Goal: Obtain resource: Download file/media

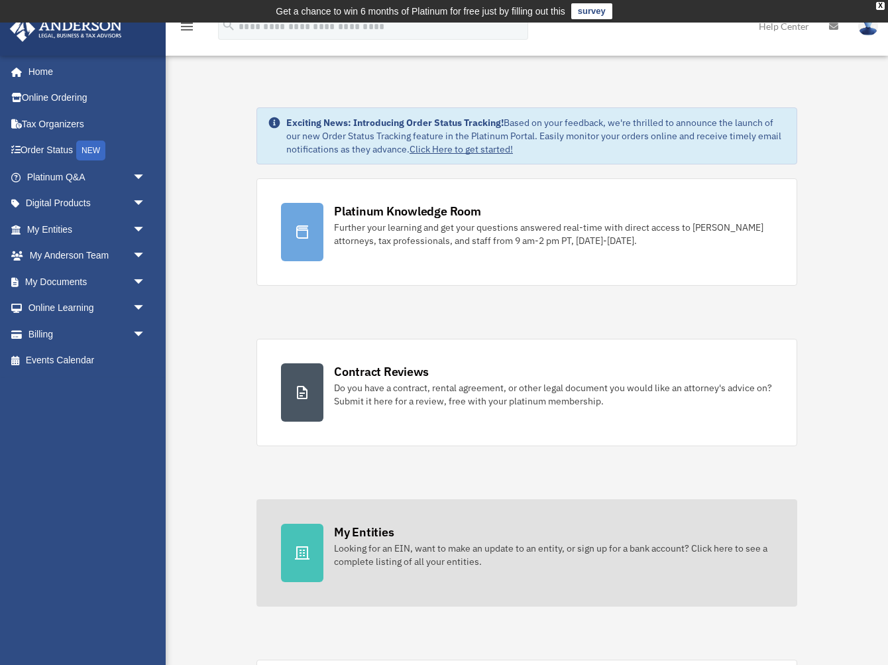
click at [466, 546] on div "Looking for an EIN, want to make an update to an entity, or sign up for a bank …" at bounding box center [553, 555] width 439 height 27
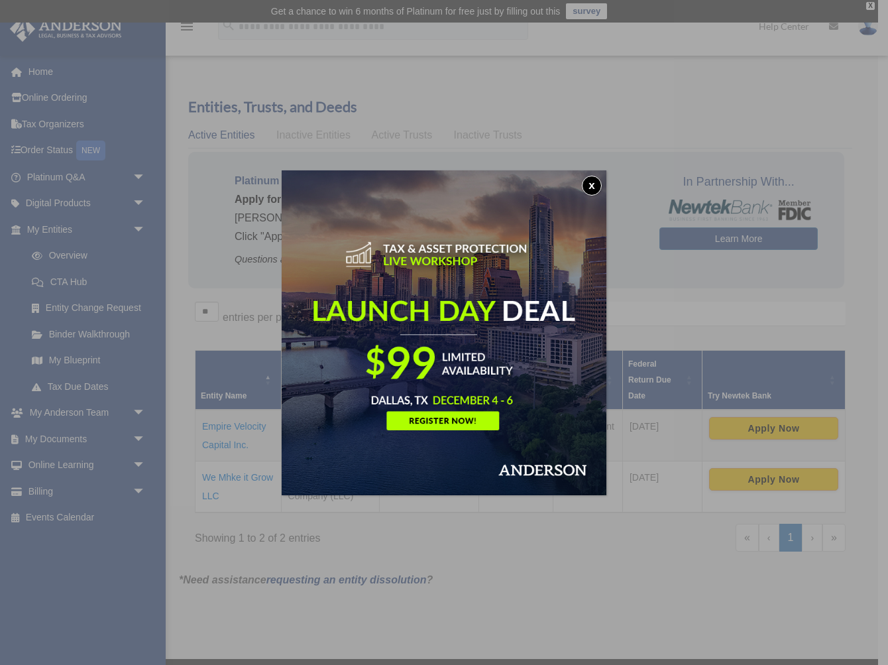
click at [598, 190] on button "x" at bounding box center [592, 186] width 20 height 20
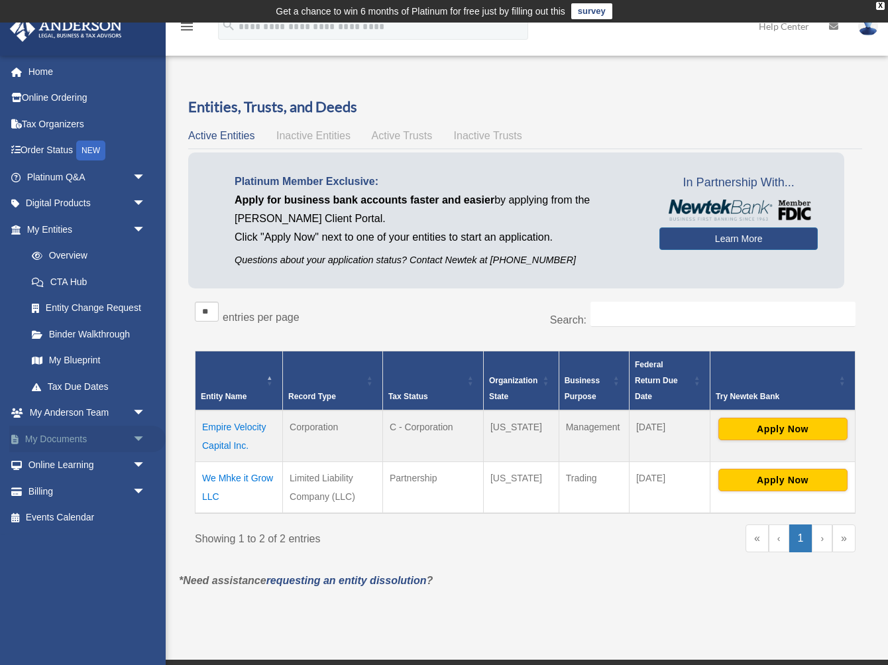
click at [71, 434] on link "My Documents arrow_drop_down" at bounding box center [87, 439] width 156 height 27
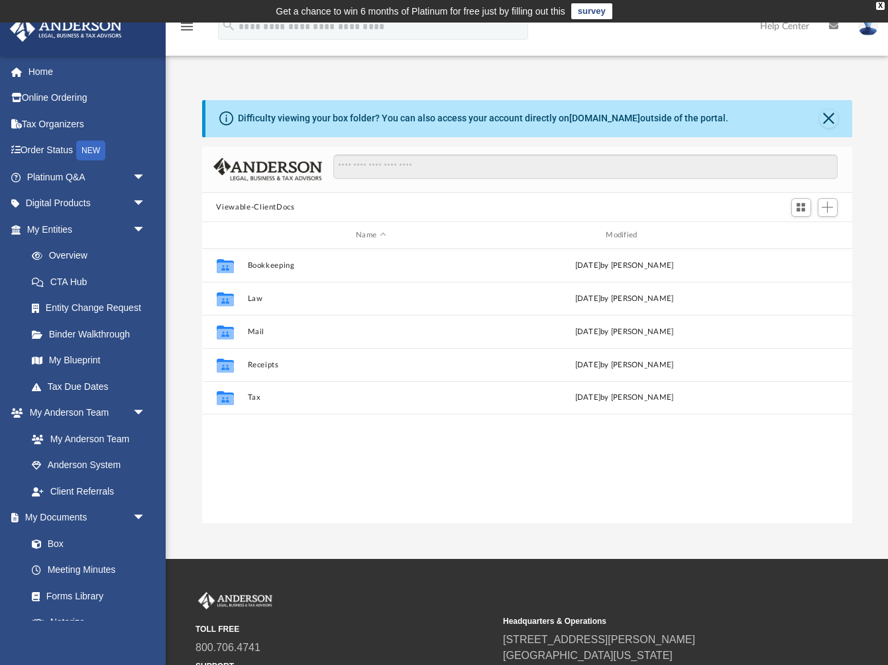
scroll to position [302, 650]
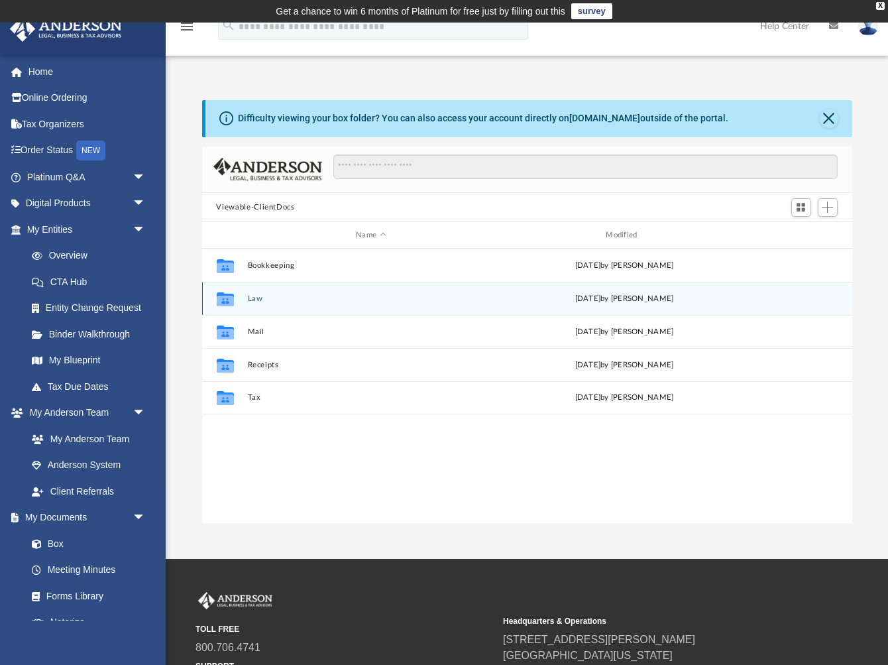
click at [267, 304] on div "Collaborated Folder Law [DATE] by [PERSON_NAME]" at bounding box center [527, 298] width 650 height 33
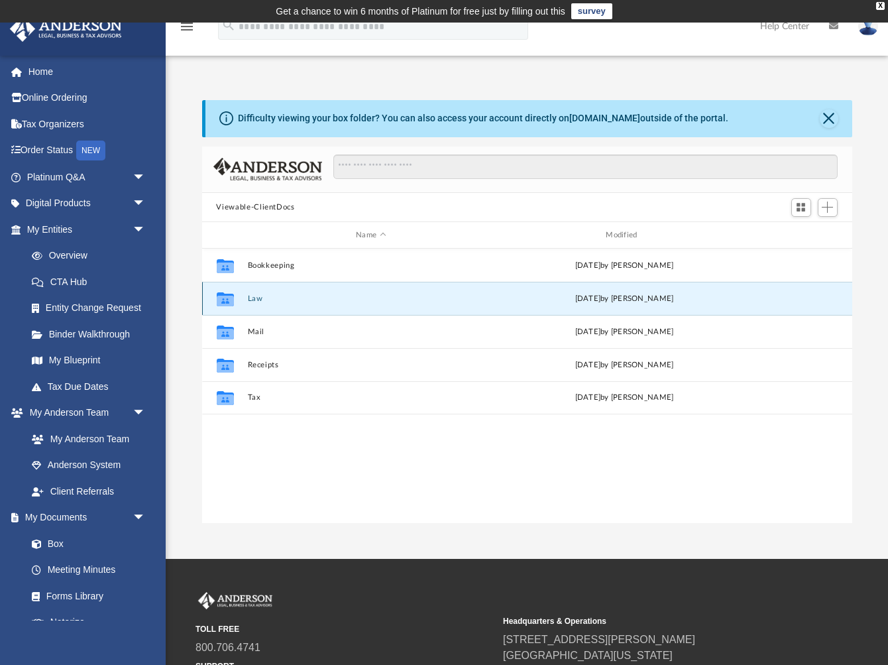
click at [581, 299] on div "Mon Sep 15 2025 by Caleb Nichols" at bounding box center [624, 299] width 247 height 12
click at [255, 300] on button "Law" at bounding box center [370, 298] width 247 height 9
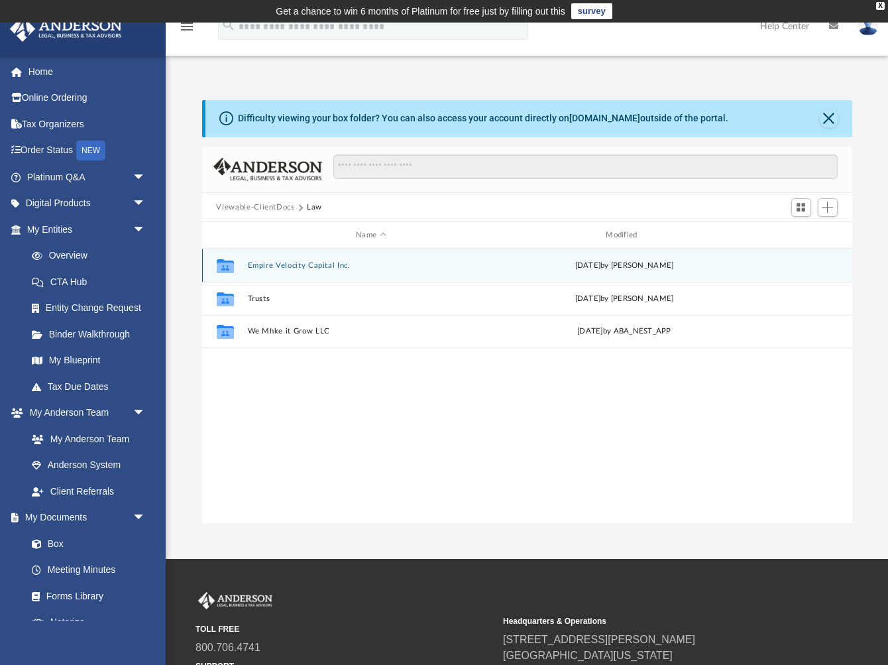
click at [347, 266] on button "Empire Velocity Capital Inc." at bounding box center [370, 265] width 247 height 9
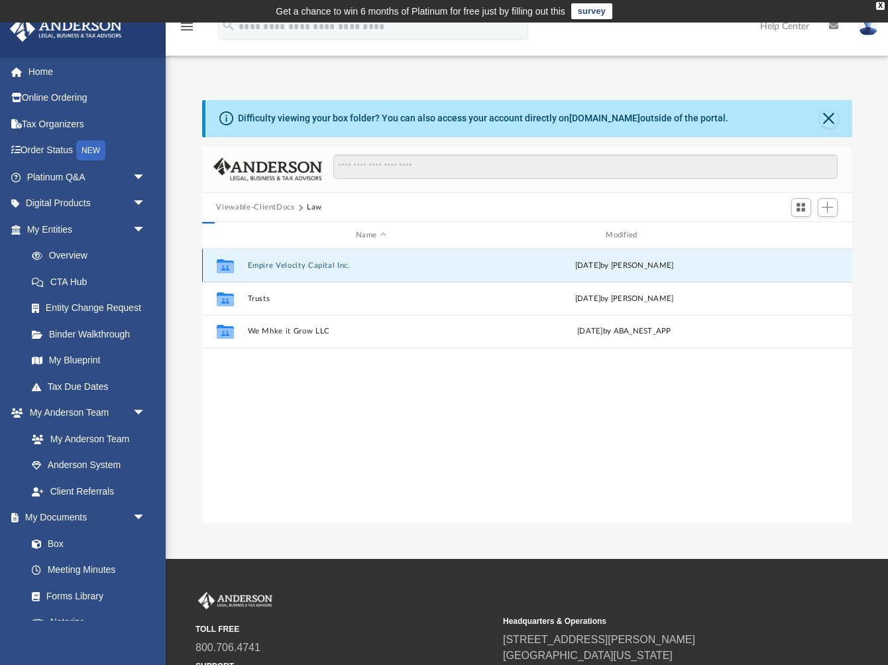
click at [347, 266] on button "Empire Velocity Capital Inc." at bounding box center [370, 265] width 247 height 9
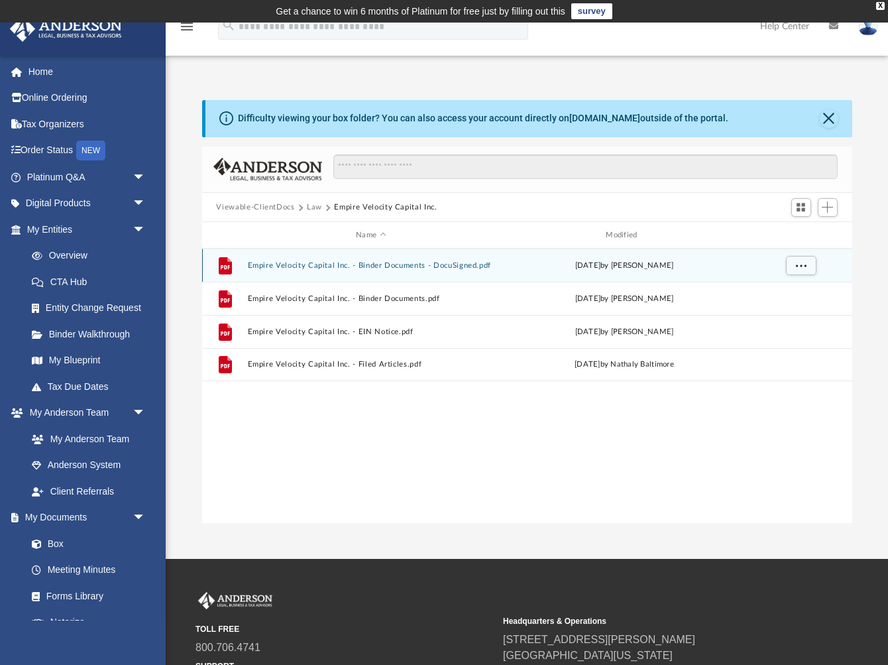
click at [384, 265] on button "Empire Velocity Capital Inc. - Binder Documents - DocuSigned.pdf" at bounding box center [370, 265] width 247 height 9
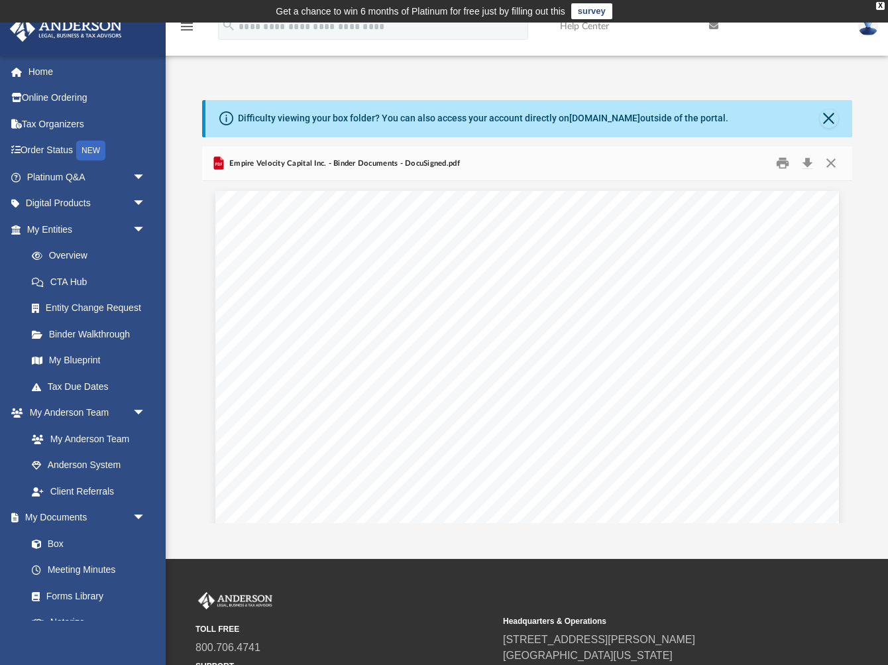
drag, startPoint x: 579, startPoint y: 70, endPoint x: 878, endPoint y: 96, distance: 300.2
click at [888, 95] on html "X Get a chance to win 6 months of Platinum for free just by filling out this su…" at bounding box center [444, 398] width 888 height 796
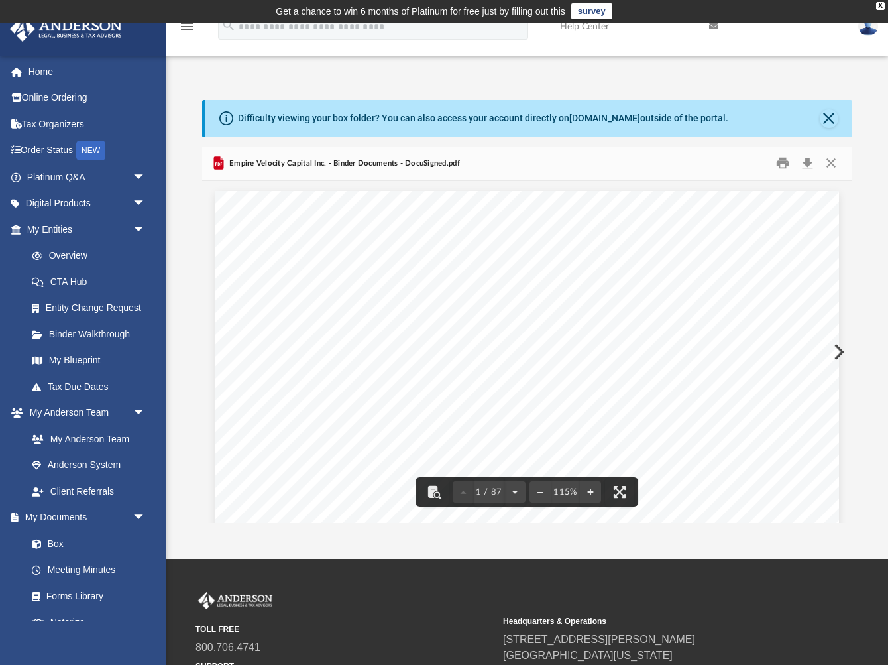
click at [718, 228] on div "Carl J. Bennett 7036 Napa Dr Chesapeake Beach , Maryland 20732 Re: Empire Veloc…" at bounding box center [527, 594] width 624 height 807
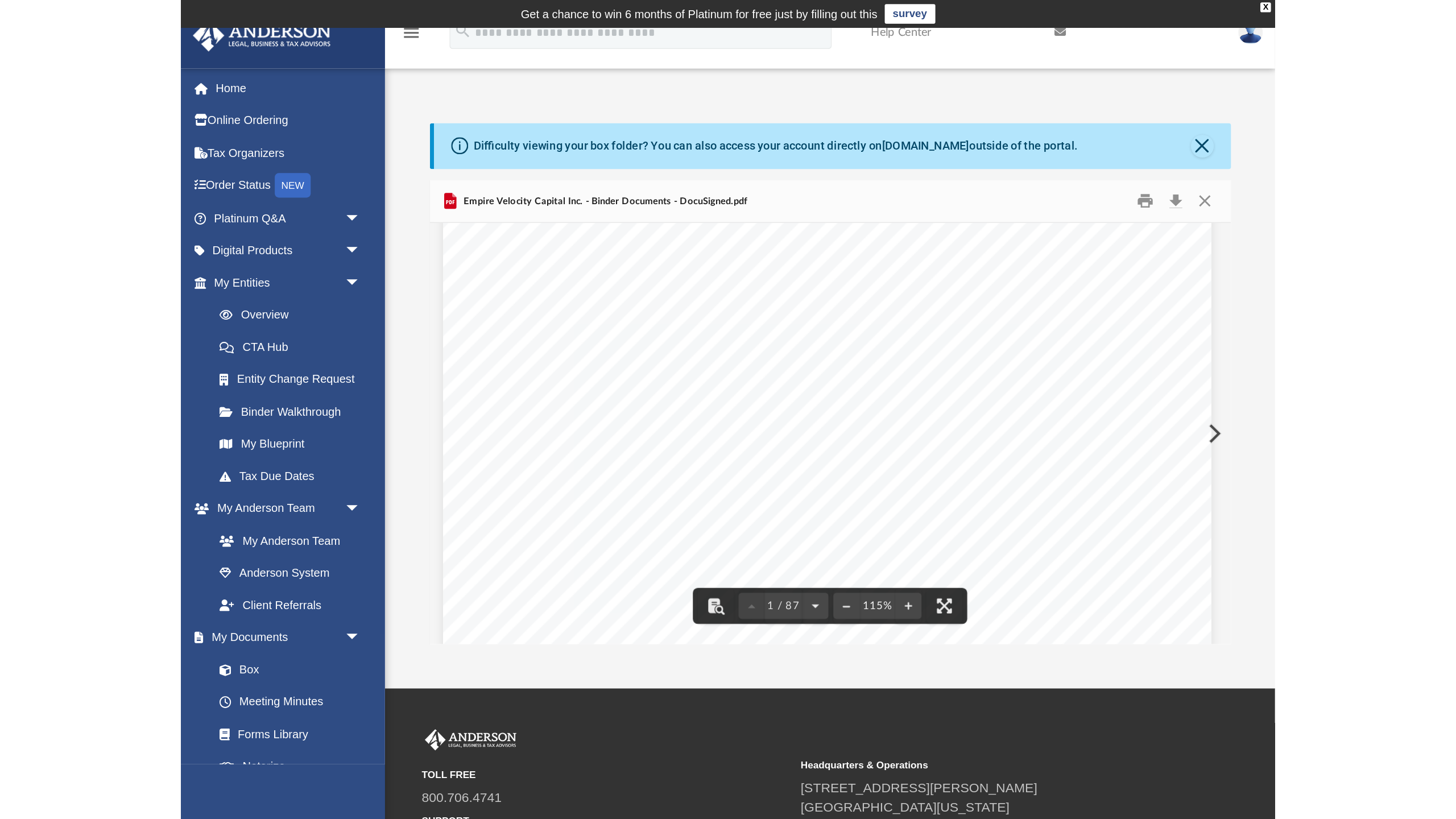
scroll to position [54, 3]
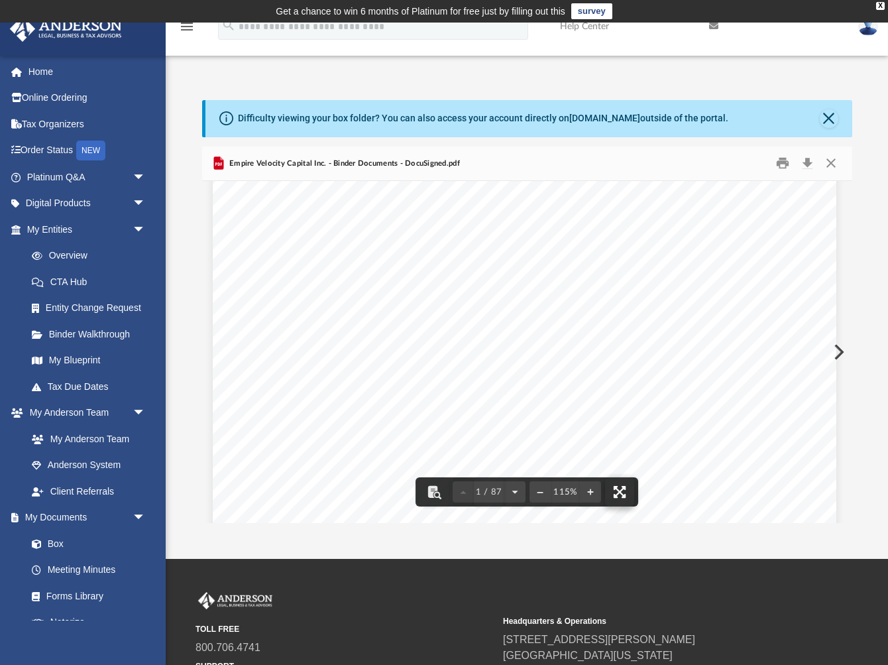
click at [625, 489] on button "File preview" at bounding box center [619, 491] width 29 height 29
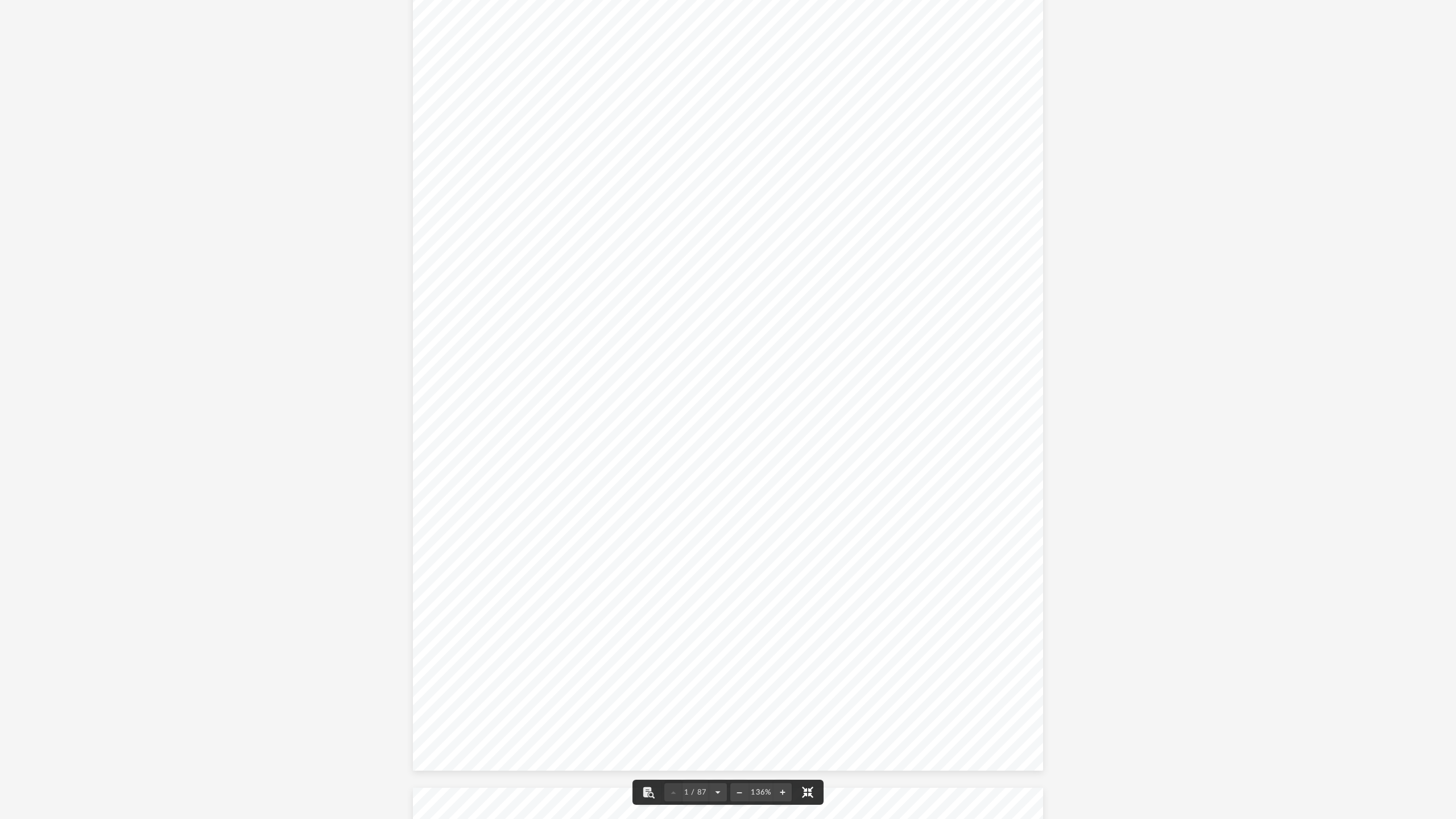
scroll to position [259, 1182]
drag, startPoint x: 808, startPoint y: 3, endPoint x: 1233, endPoint y: 37, distance: 426.4
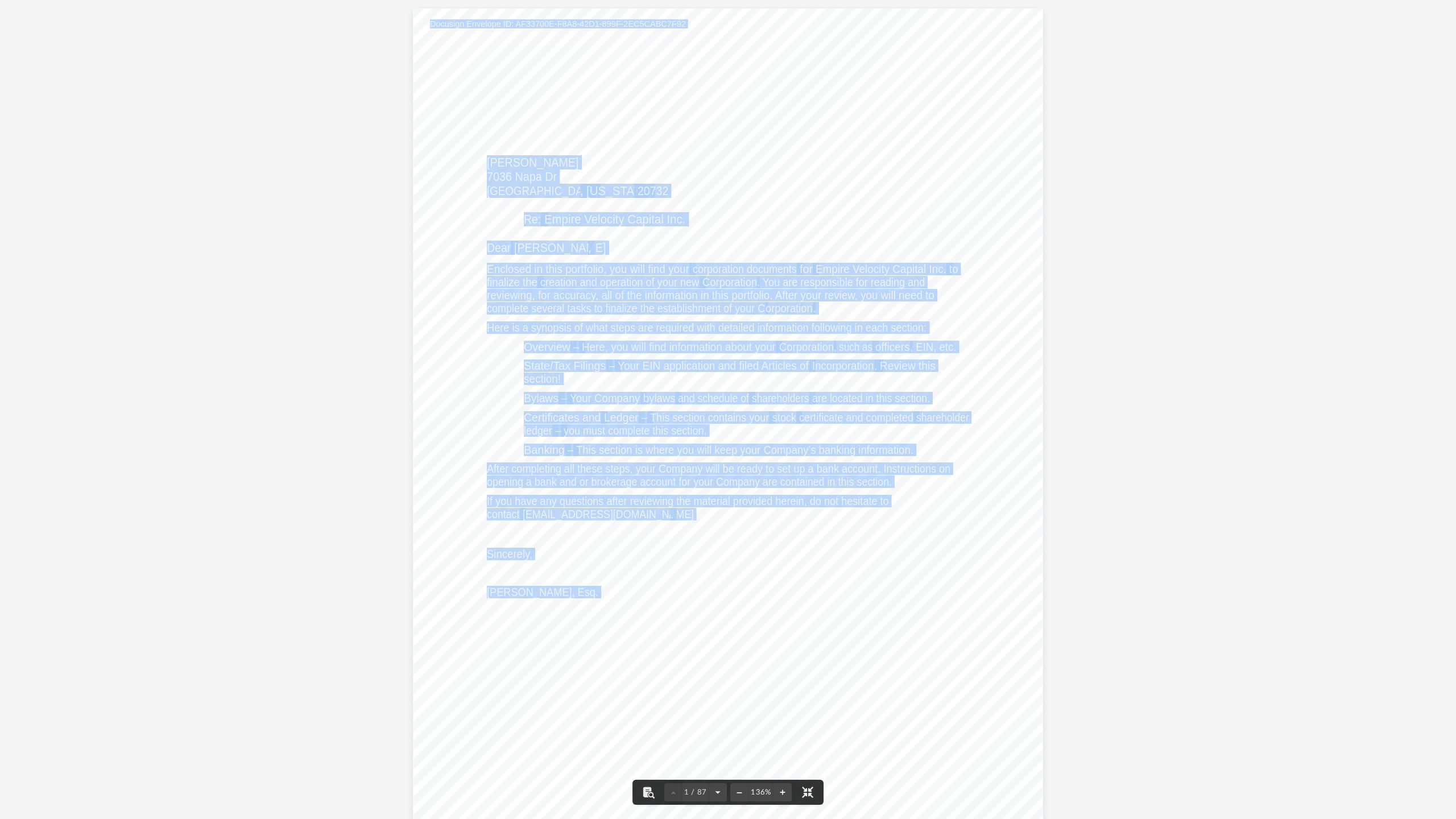
drag, startPoint x: 1441, startPoint y: 52, endPoint x: 2066, endPoint y: 105, distance: 627.2
click at [762, 105] on html "X Get a chance to win 6 months of Platinum for free just by filling out this su…" at bounding box center [728, 369] width 1456 height 738
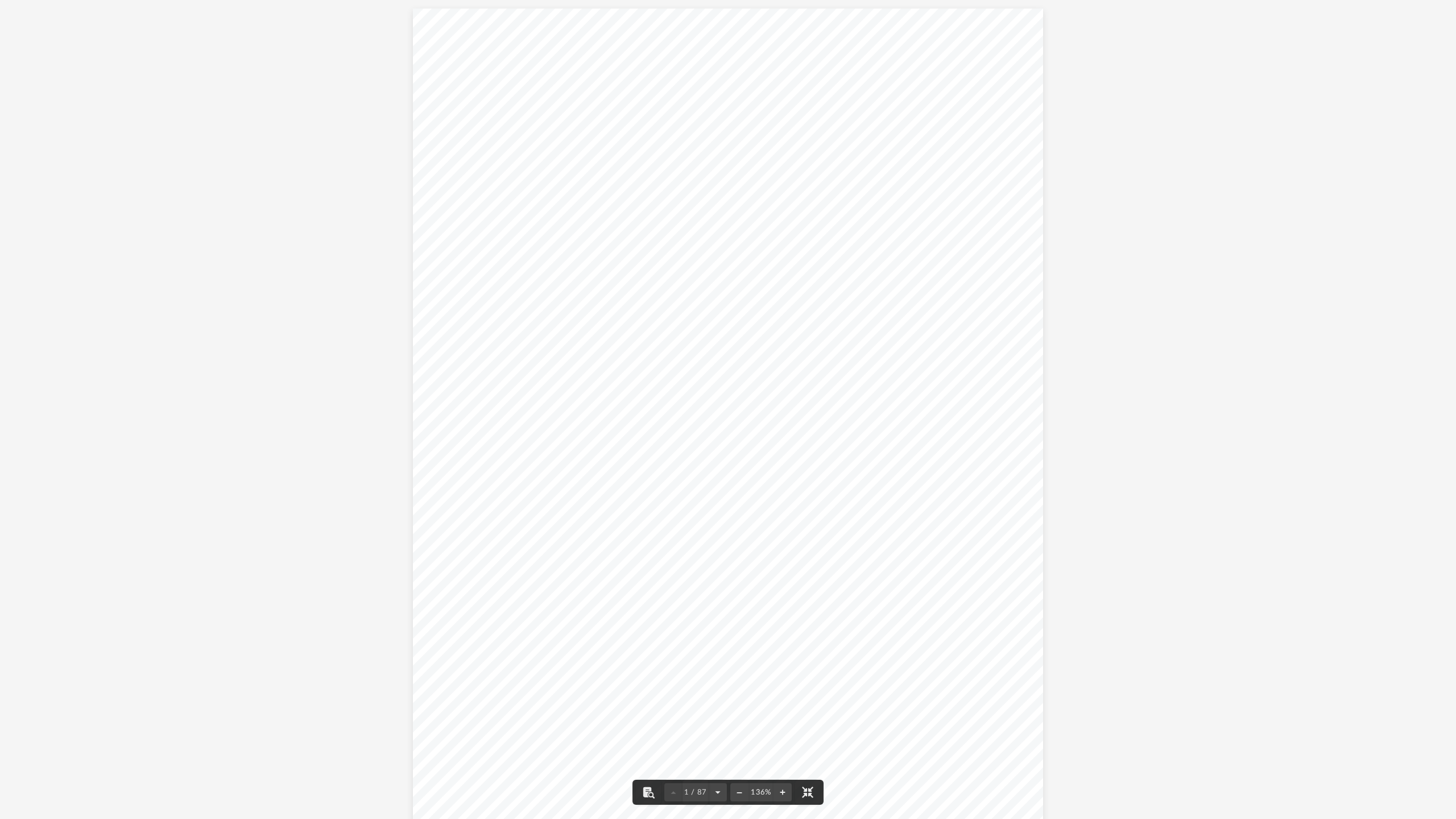
click at [762, 232] on div "Carl J. Bennett 7036 Napa Dr Chesapeake Beach , Maryland 20732 Re: Empire Veloc…" at bounding box center [728, 416] width 631 height 816
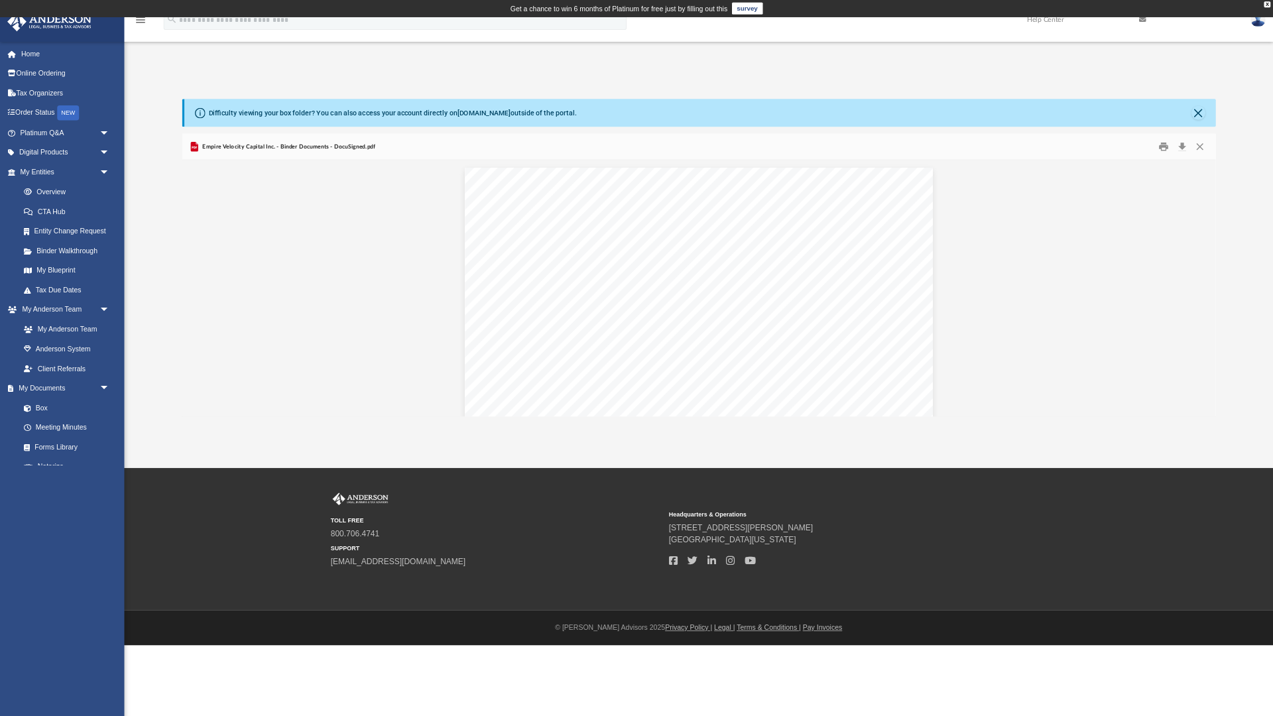
scroll to position [302, 650]
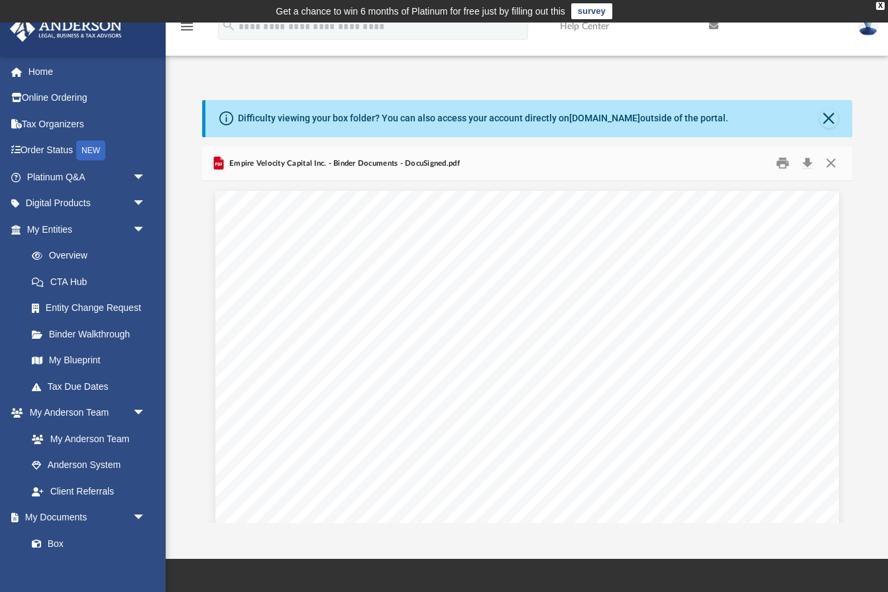
drag, startPoint x: 666, startPoint y: 16, endPoint x: 666, endPoint y: 2, distance: 13.9
click at [666, 0] on html "X Get a chance to win 6 months of Platinum for free just by filling out this su…" at bounding box center [444, 398] width 888 height 796
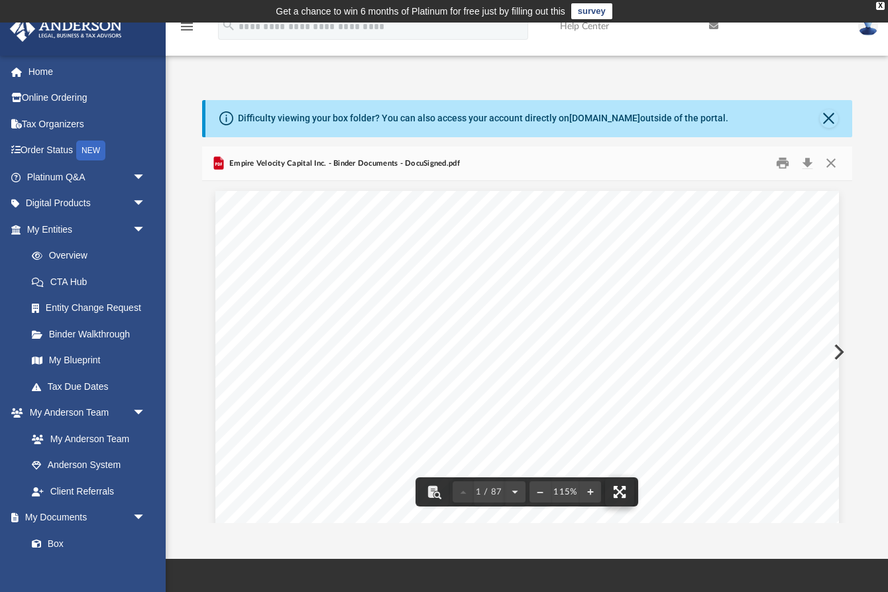
click at [626, 496] on button "File preview" at bounding box center [619, 491] width 29 height 29
click at [136, 223] on span "arrow_drop_down" at bounding box center [146, 229] width 27 height 27
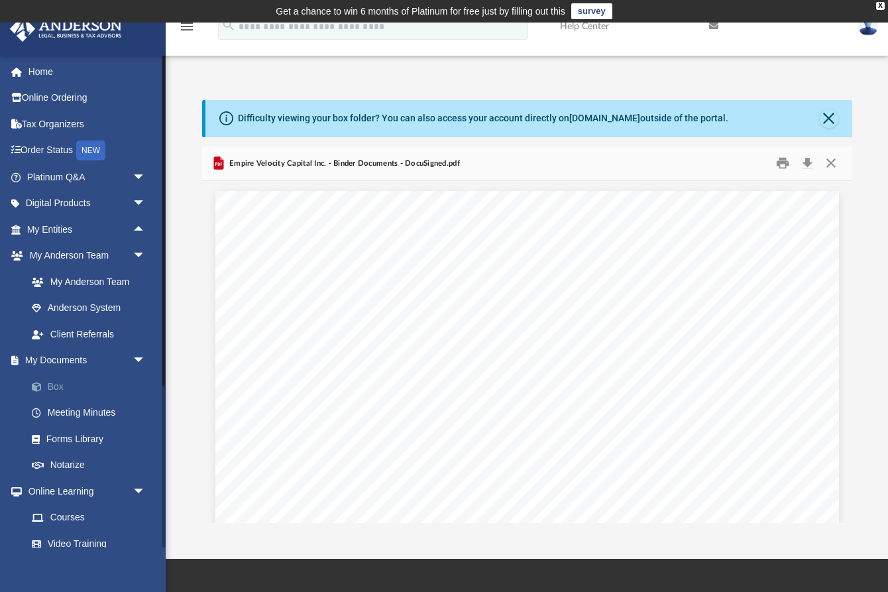
click at [61, 384] on link "Box" at bounding box center [92, 386] width 147 height 27
click at [58, 383] on link "Box" at bounding box center [92, 386] width 147 height 27
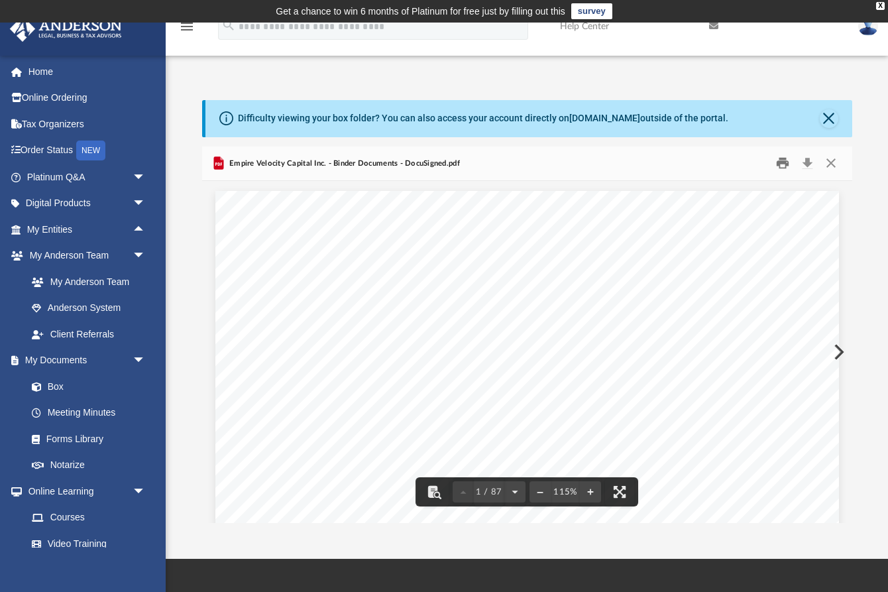
scroll to position [0, 0]
click at [834, 119] on button "Close" at bounding box center [829, 118] width 19 height 19
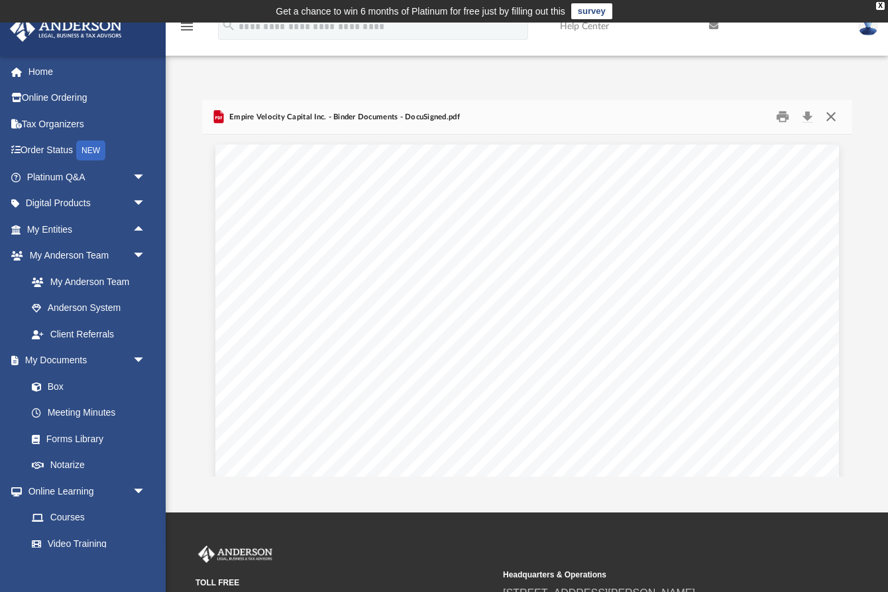
click at [832, 117] on button "Close" at bounding box center [831, 117] width 24 height 21
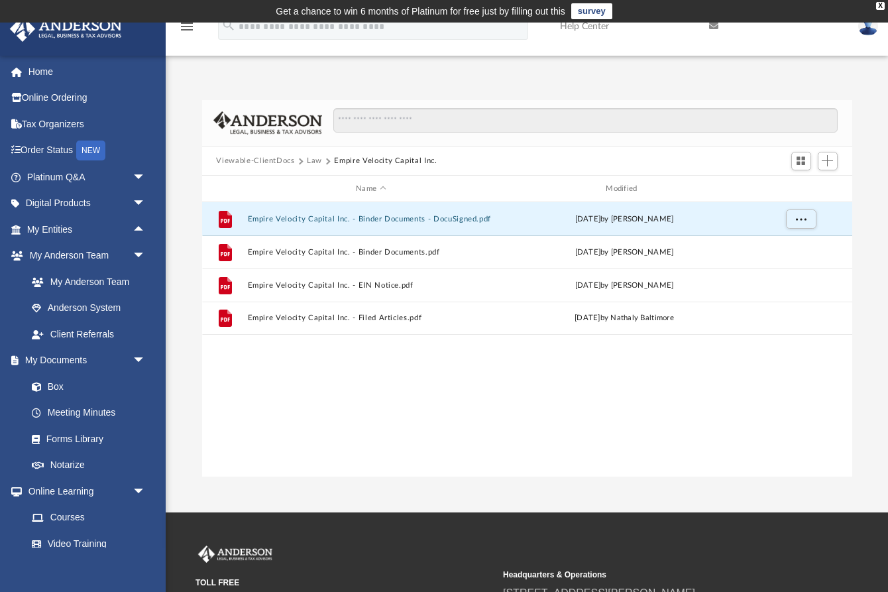
click at [315, 161] on button "Law" at bounding box center [314, 161] width 15 height 12
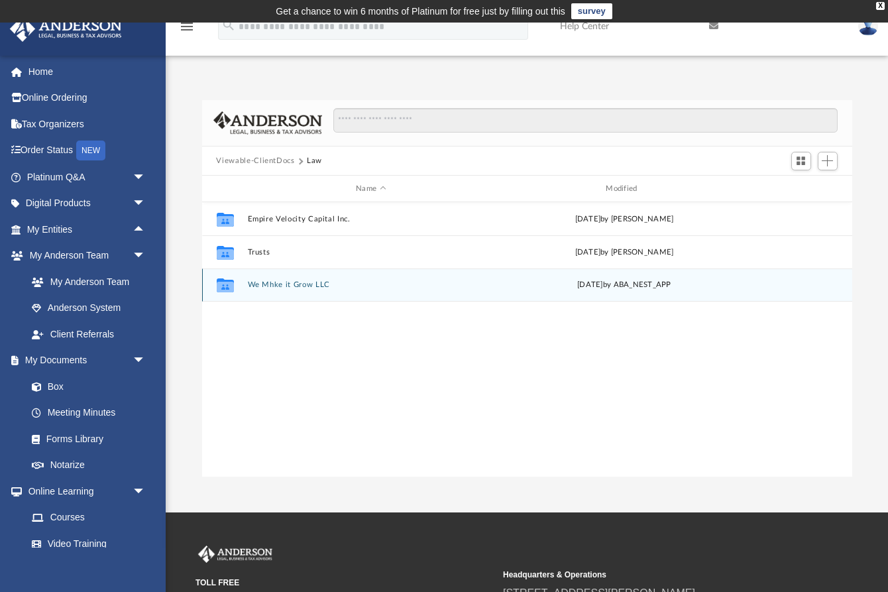
click at [265, 283] on button "We Mhke it Grow LLC" at bounding box center [370, 285] width 247 height 9
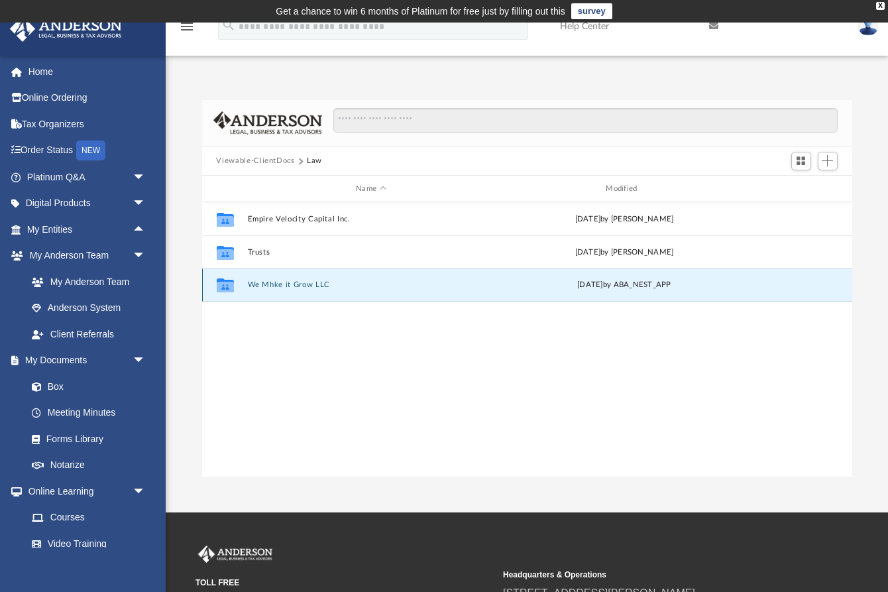
click at [265, 283] on button "We Mhke it Grow LLC" at bounding box center [370, 285] width 247 height 9
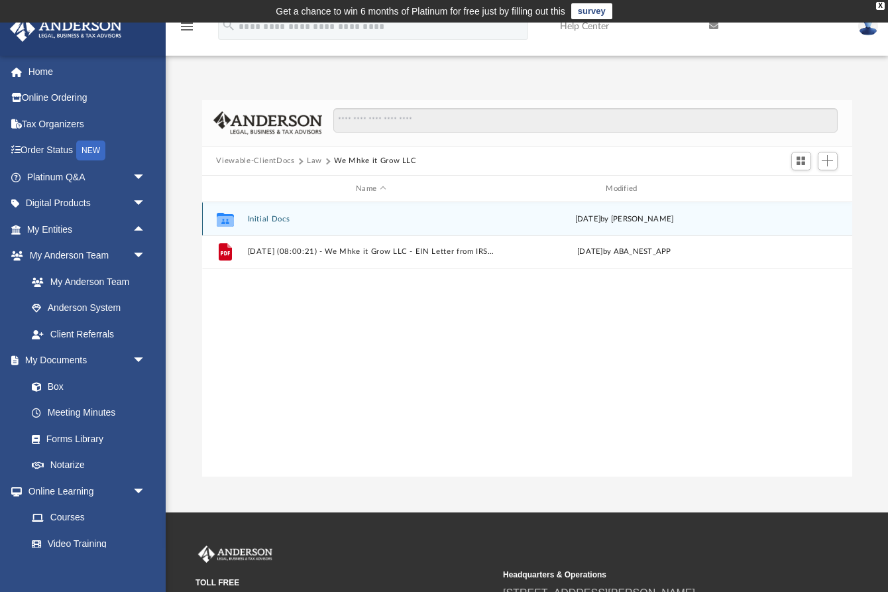
click at [282, 222] on button "Initial Docs" at bounding box center [370, 219] width 247 height 9
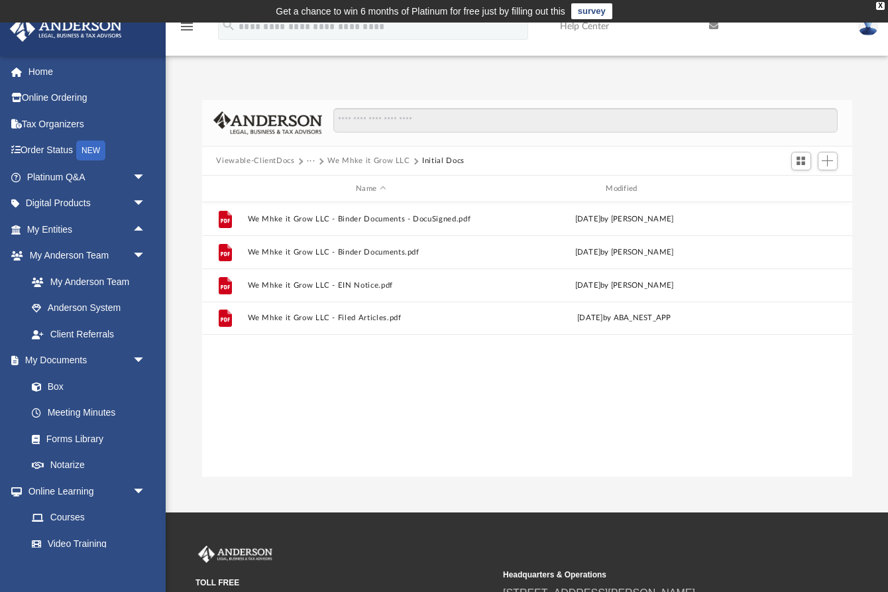
click at [298, 162] on span at bounding box center [300, 161] width 7 height 7
click at [76, 231] on link "My Entities arrow_drop_up" at bounding box center [87, 229] width 156 height 27
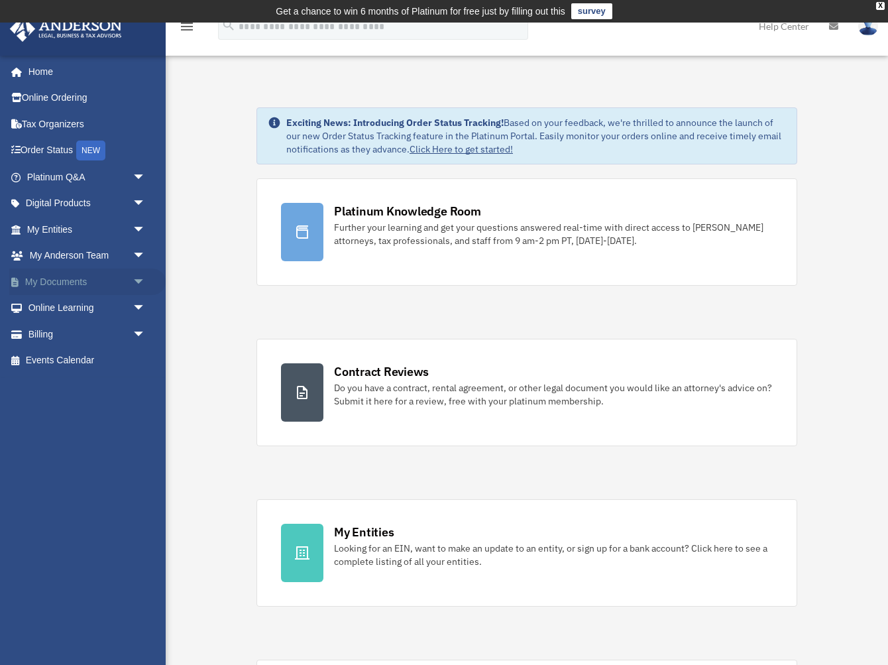
click at [66, 276] on link "My Documents arrow_drop_down" at bounding box center [87, 281] width 156 height 27
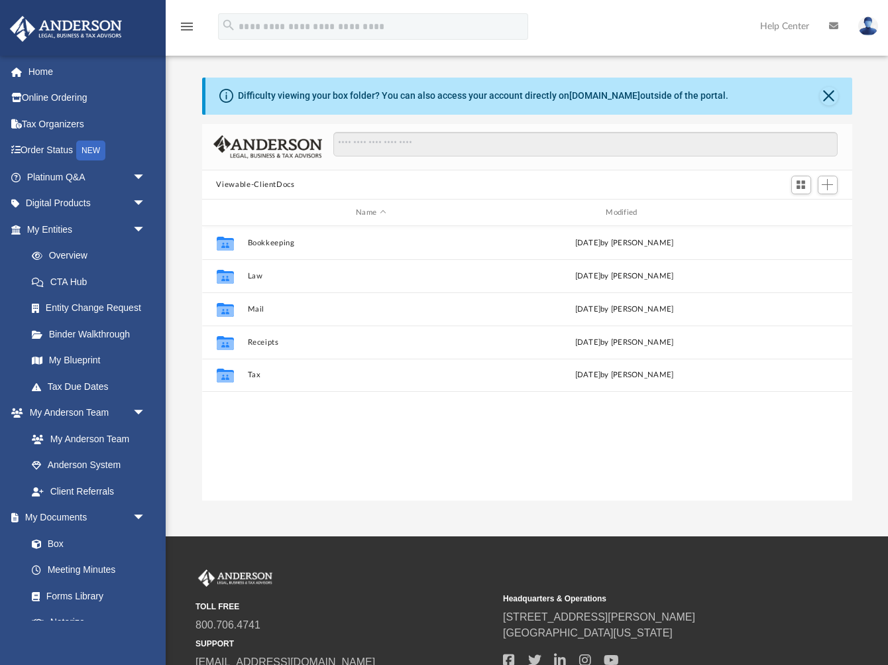
scroll to position [1, 1]
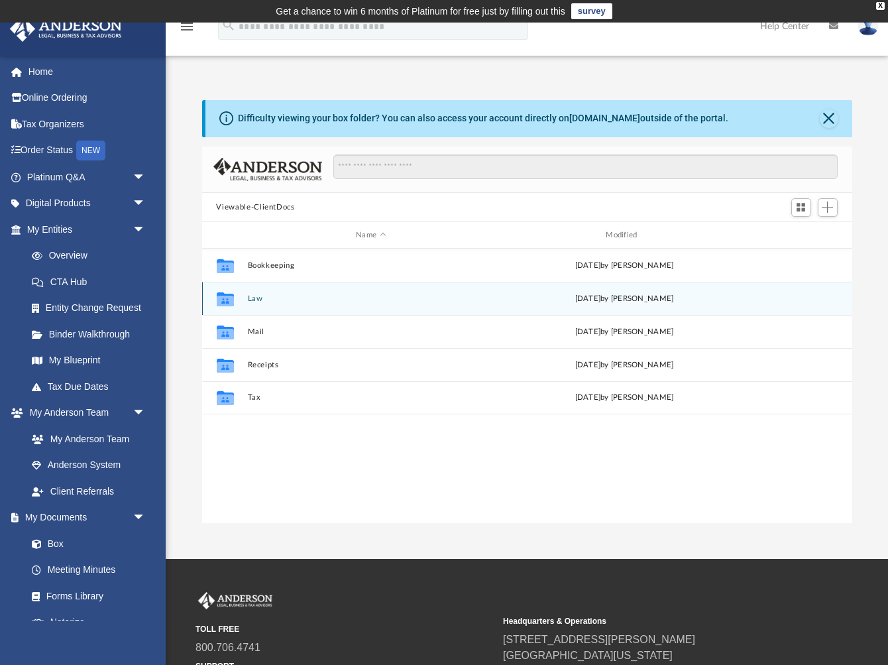
click at [227, 299] on icon "grid" at bounding box center [224, 299] width 17 height 14
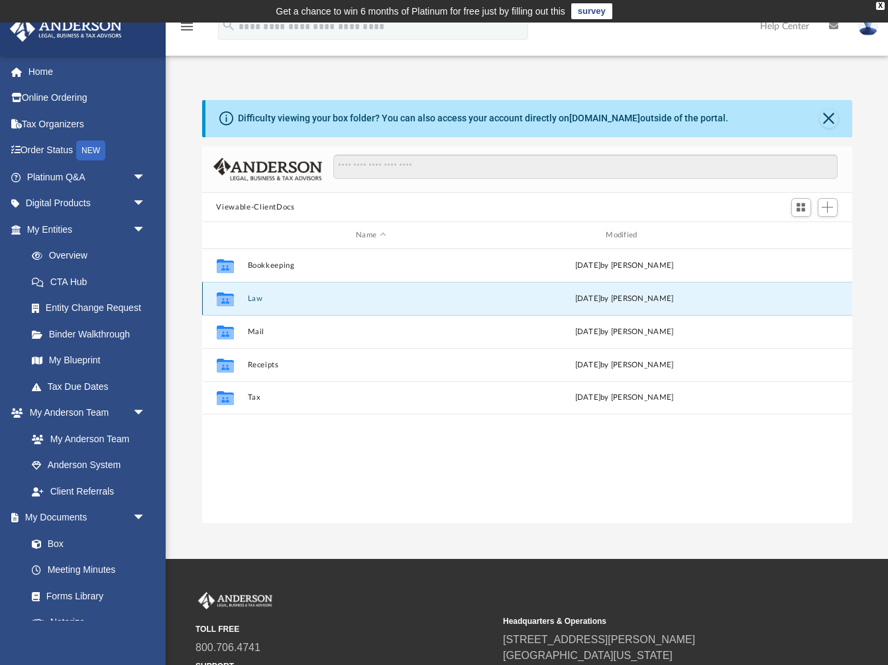
click at [258, 300] on button "Law" at bounding box center [370, 298] width 247 height 9
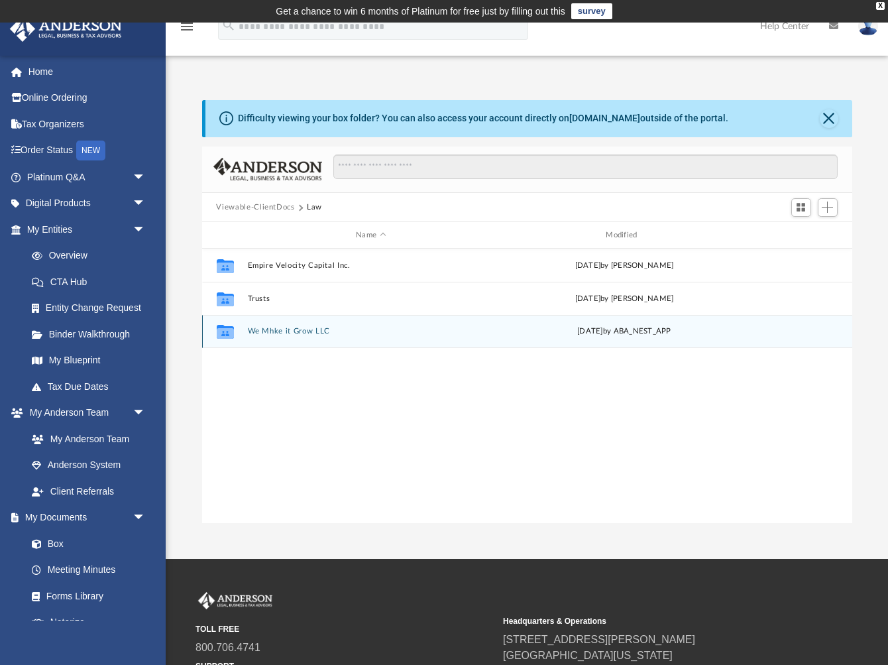
click at [268, 330] on button "We Mhke it Grow LLC" at bounding box center [370, 331] width 247 height 9
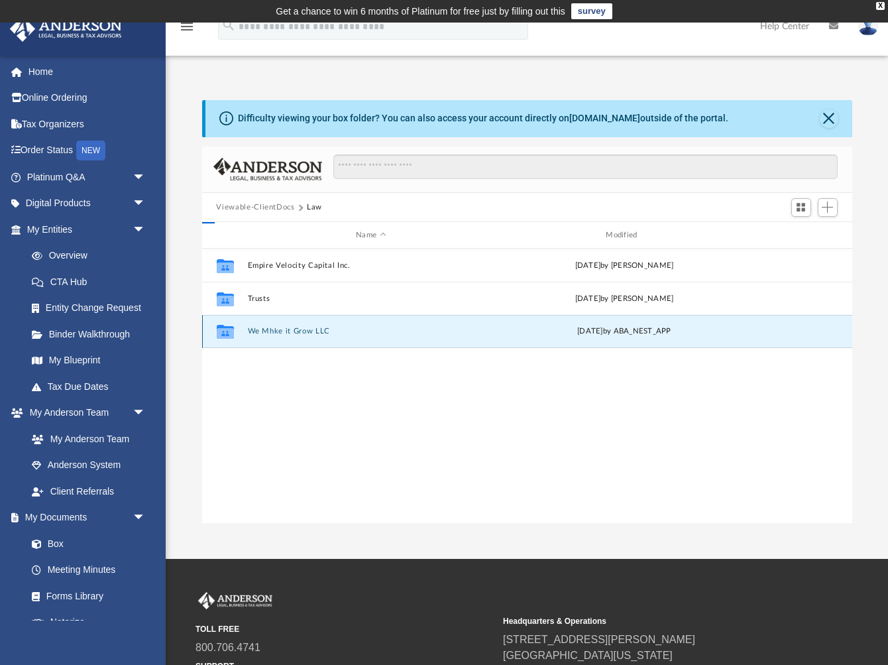
click at [268, 330] on button "We Mhke it Grow LLC" at bounding box center [370, 331] width 247 height 9
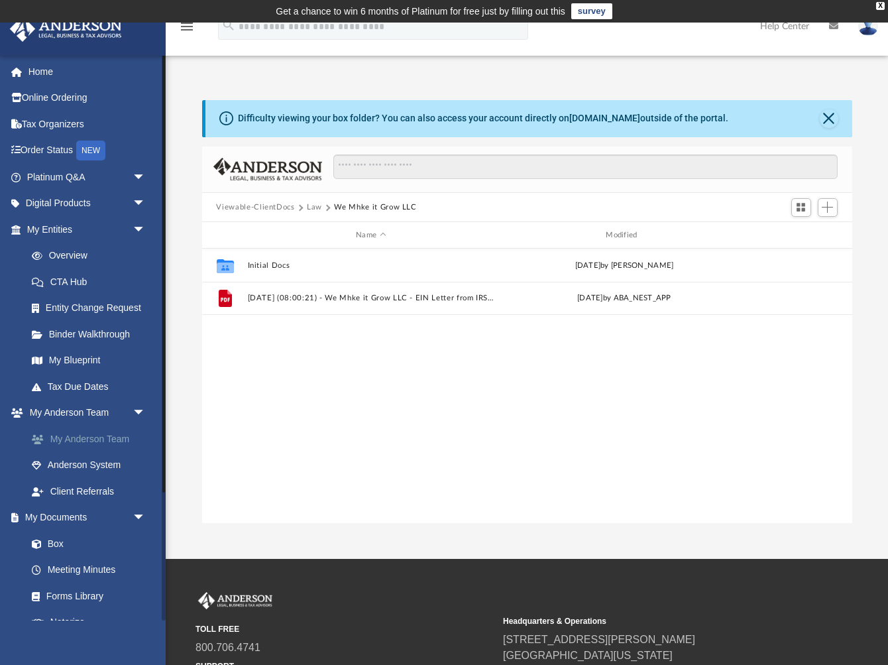
click at [100, 434] on link "My Anderson Team" at bounding box center [92, 439] width 147 height 27
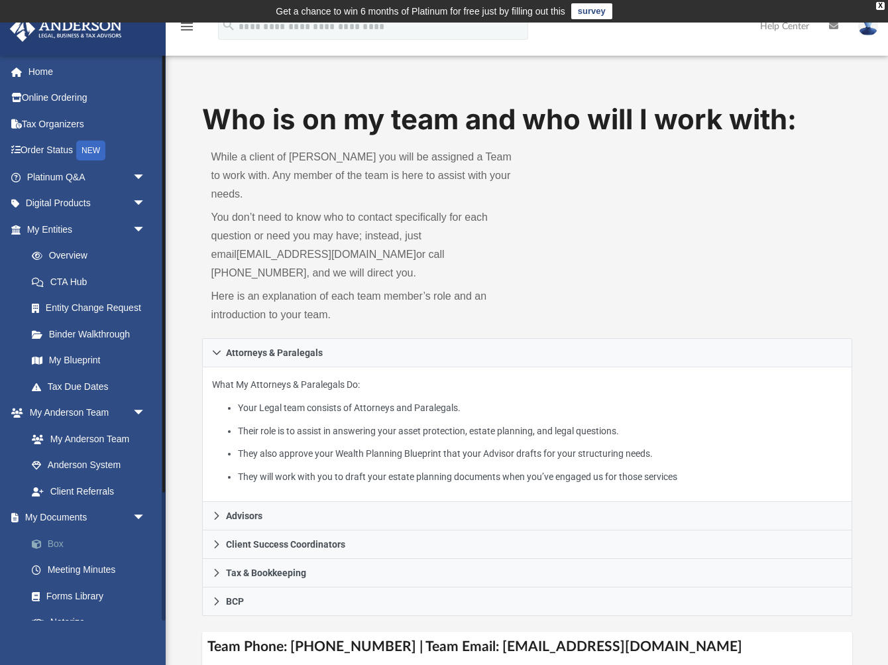
click at [60, 537] on link "Box" at bounding box center [92, 543] width 147 height 27
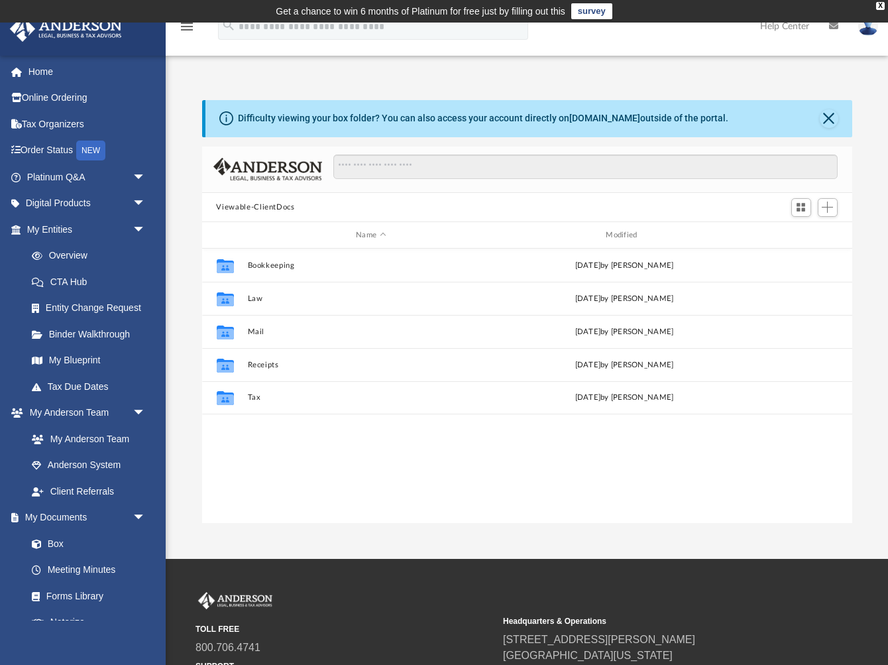
scroll to position [302, 650]
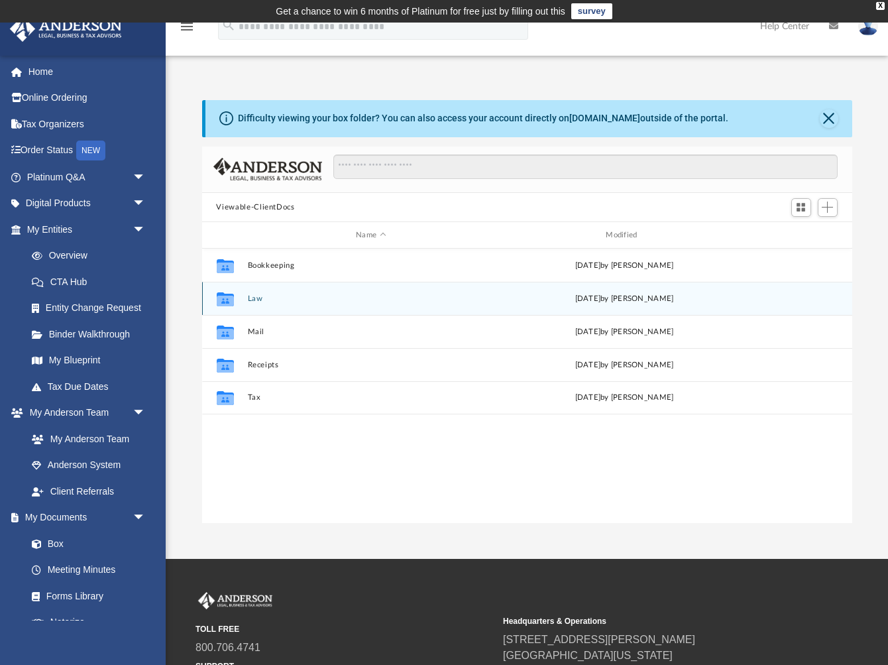
click at [231, 299] on icon "grid" at bounding box center [224, 301] width 17 height 11
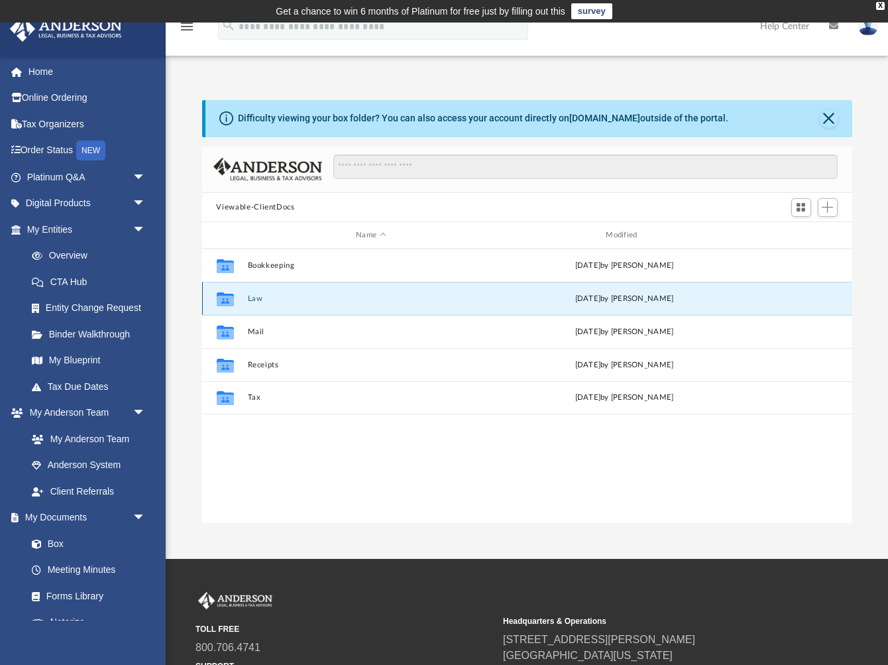
click at [255, 300] on button "Law" at bounding box center [370, 298] width 247 height 9
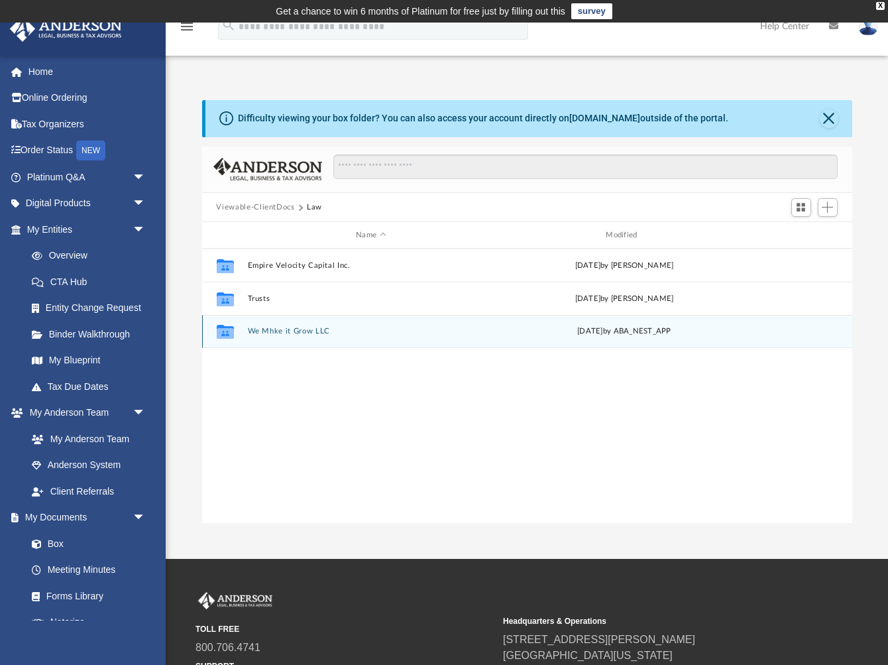
click at [257, 329] on button "We Mhke it Grow LLC" at bounding box center [370, 331] width 247 height 9
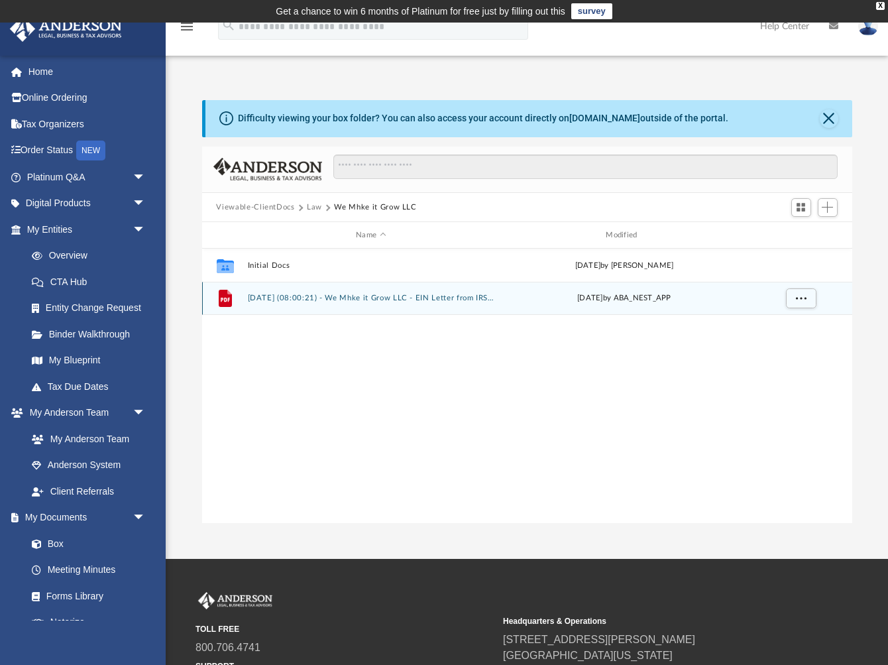
click at [290, 300] on button "[DATE] (08:00:21) - We Mhke it Grow LLC - EIN Letter from IRS.pdf" at bounding box center [370, 298] width 247 height 9
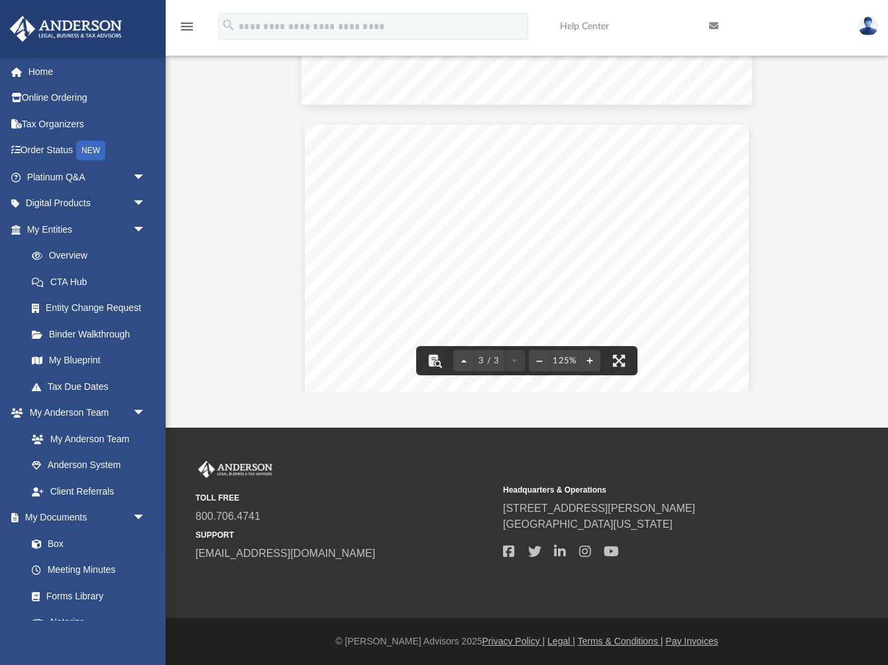
scroll to position [1148, 0]
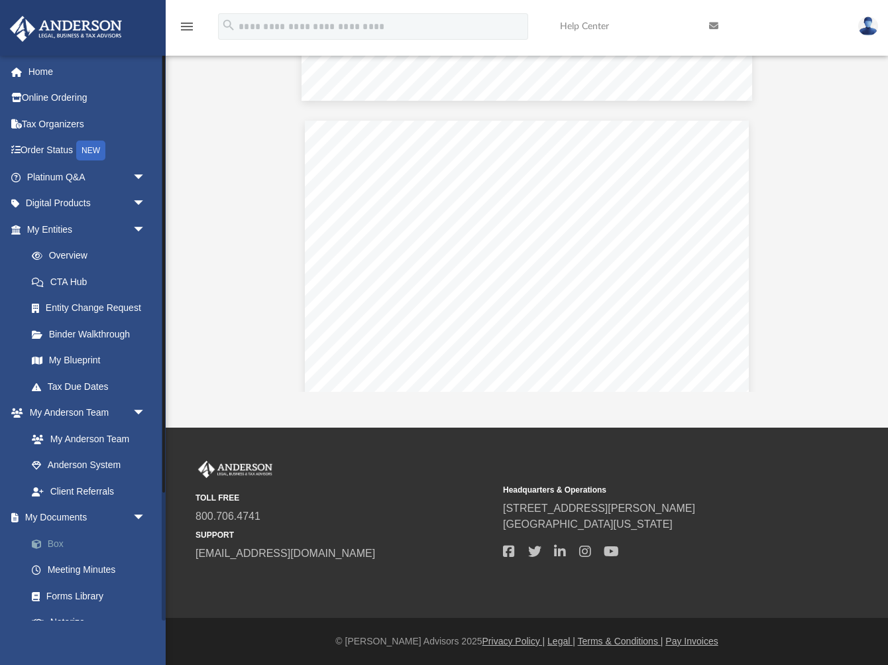
click at [61, 540] on link "Box" at bounding box center [92, 543] width 147 height 27
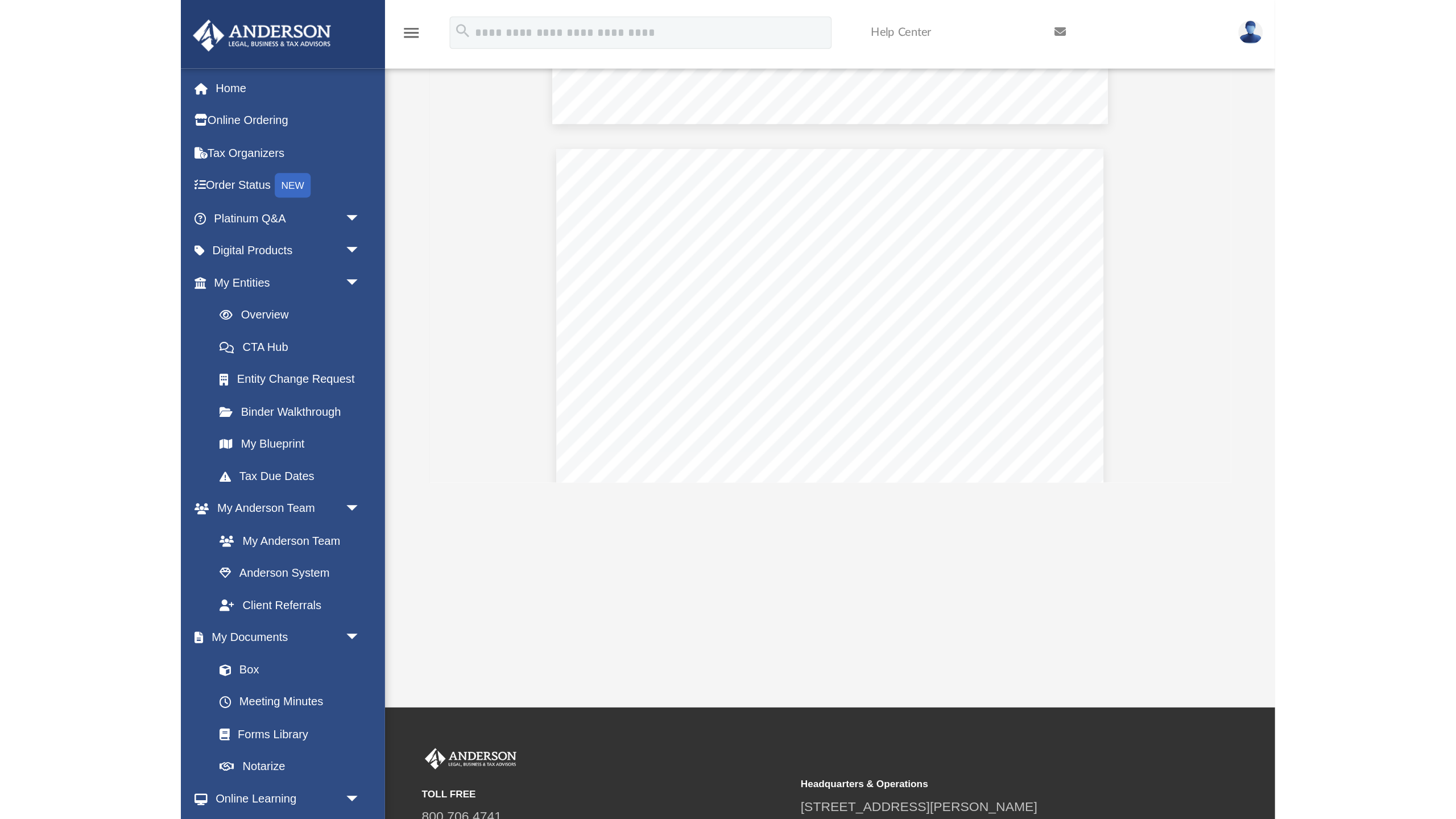
scroll to position [1037, 0]
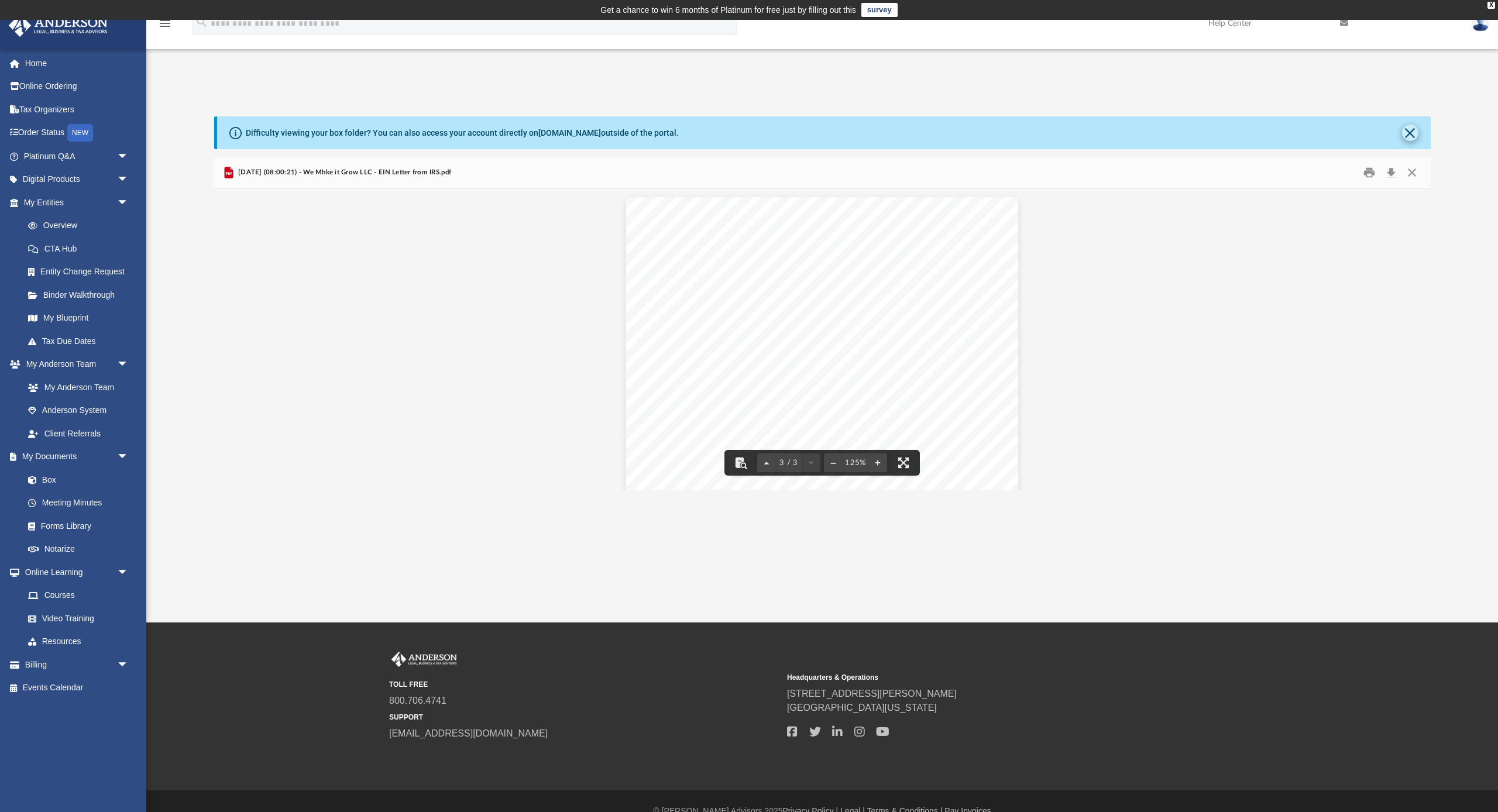
click at [784, 134] on button "Close" at bounding box center [1410, 132] width 17 height 17
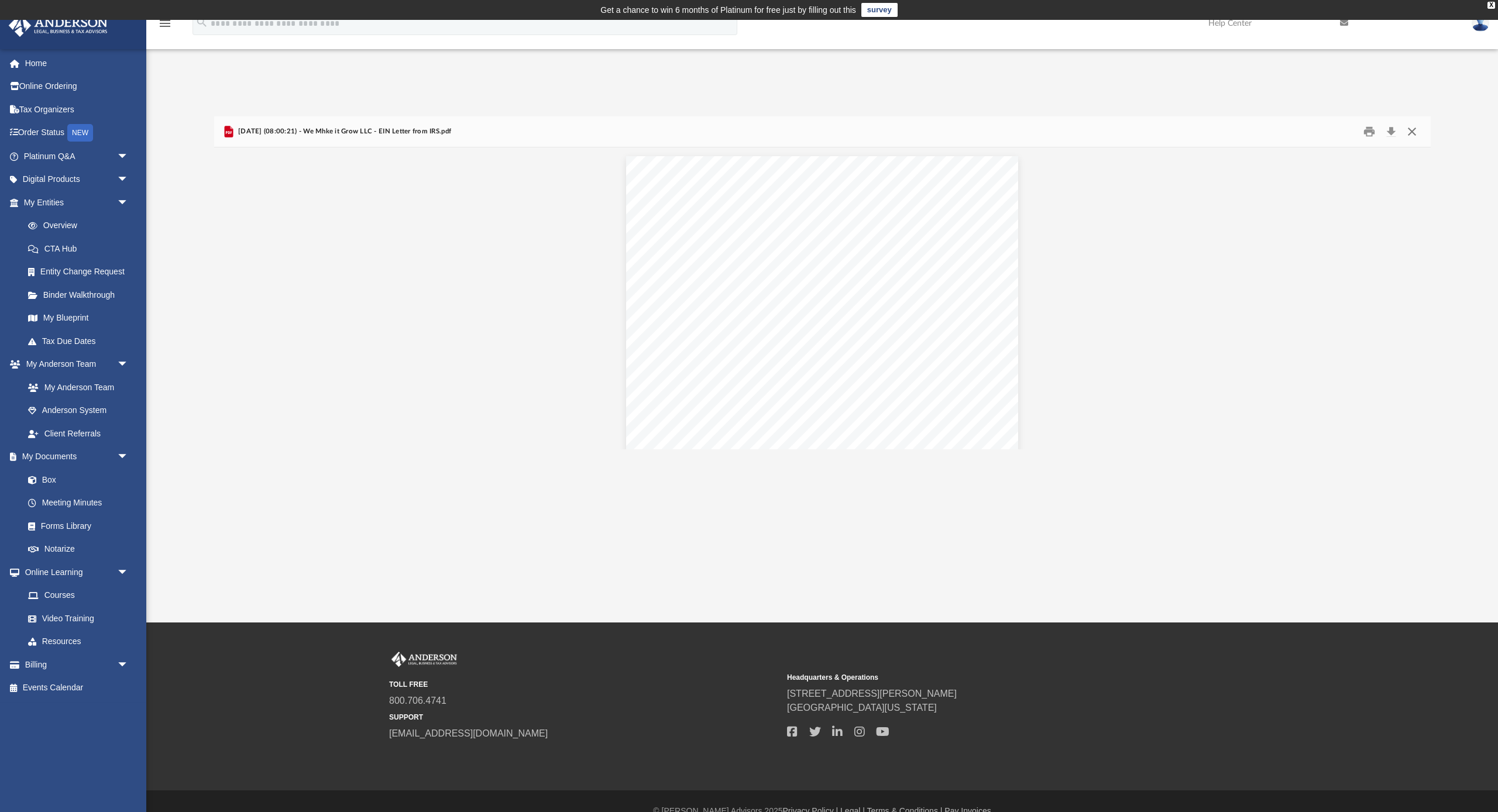
click at [784, 133] on button "Close" at bounding box center [1412, 132] width 21 height 19
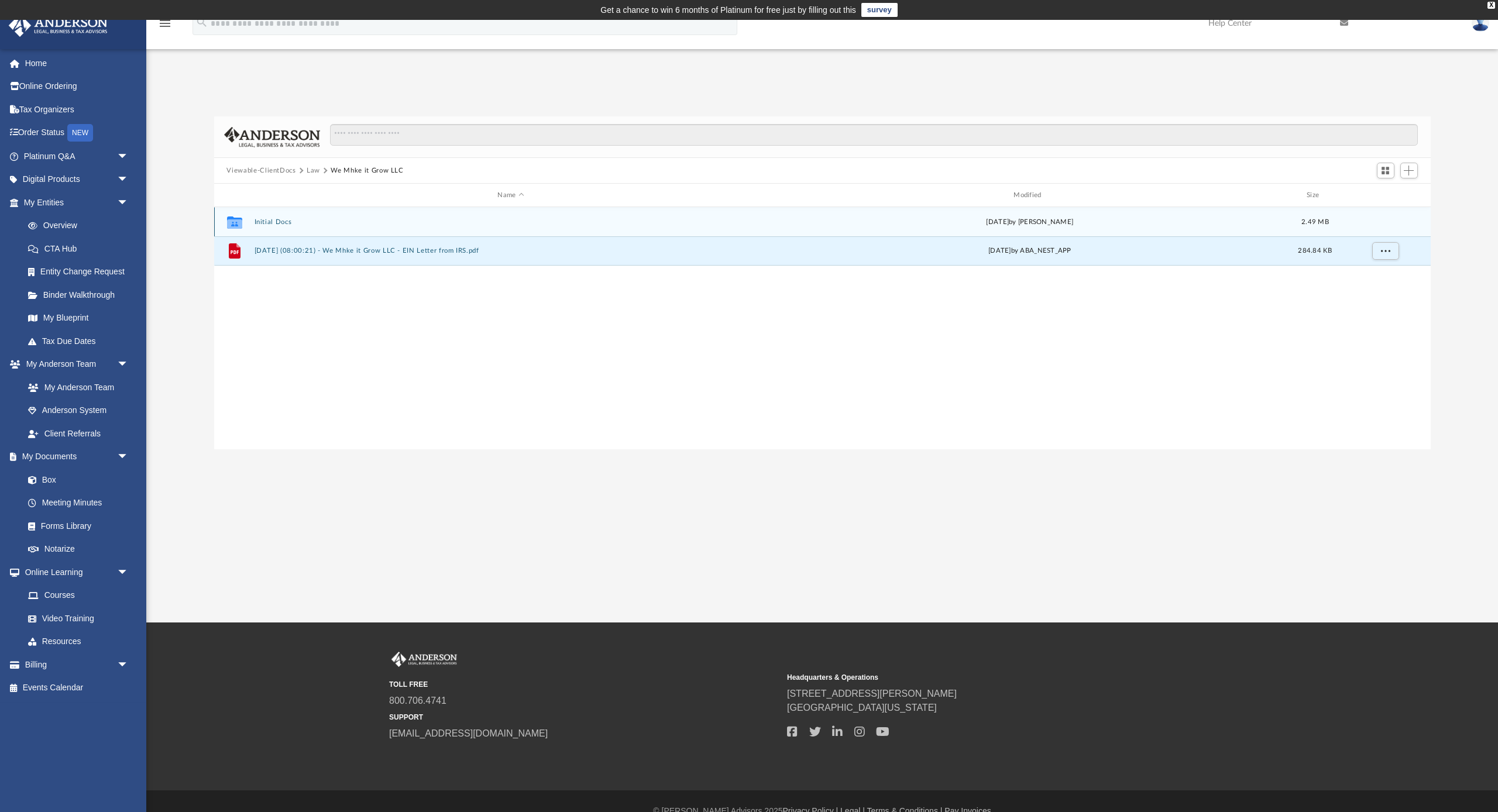
click at [306, 222] on button "Initial Docs" at bounding box center [511, 222] width 514 height 8
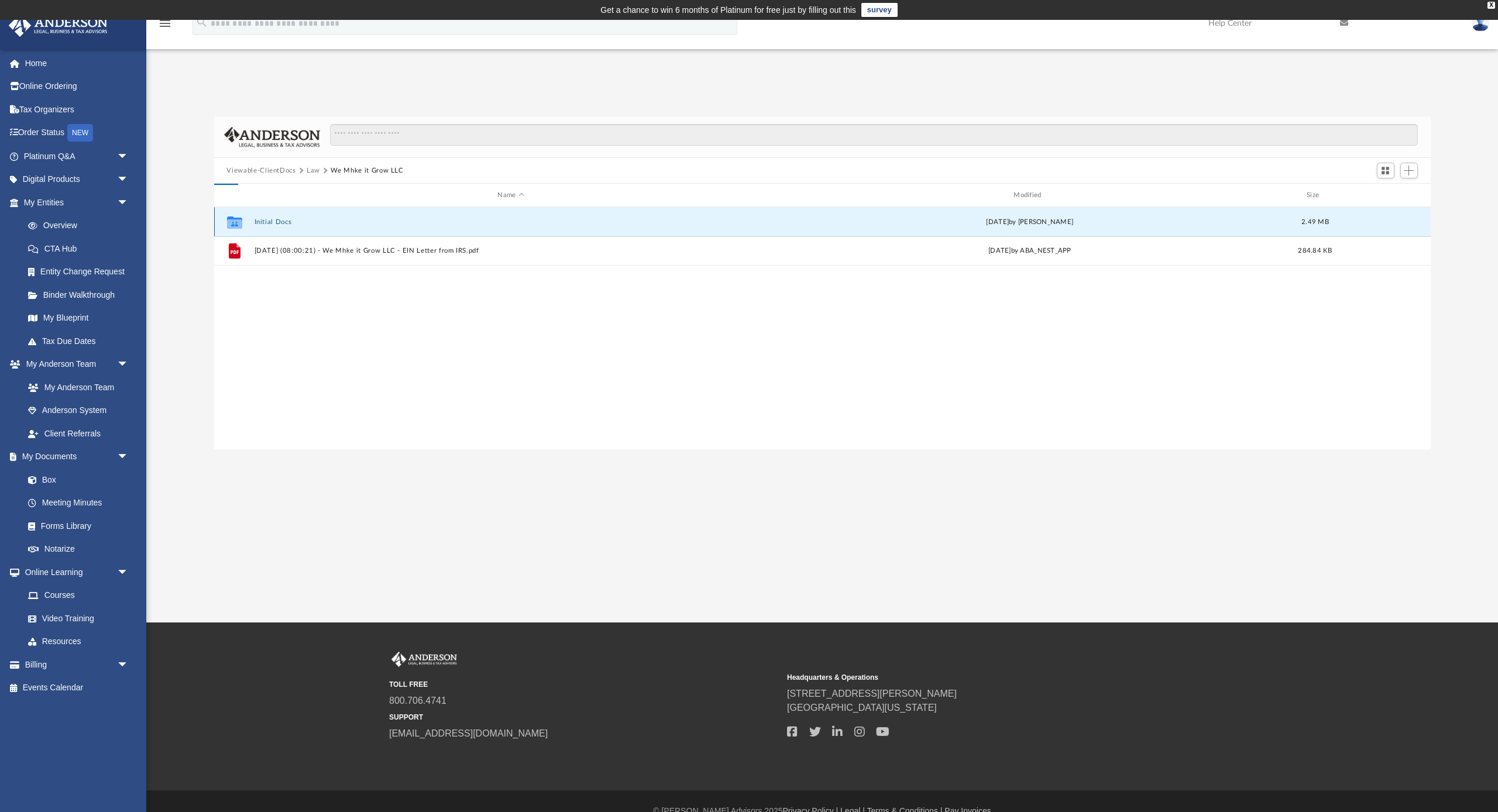
click at [306, 222] on button "Initial Docs" at bounding box center [511, 222] width 514 height 8
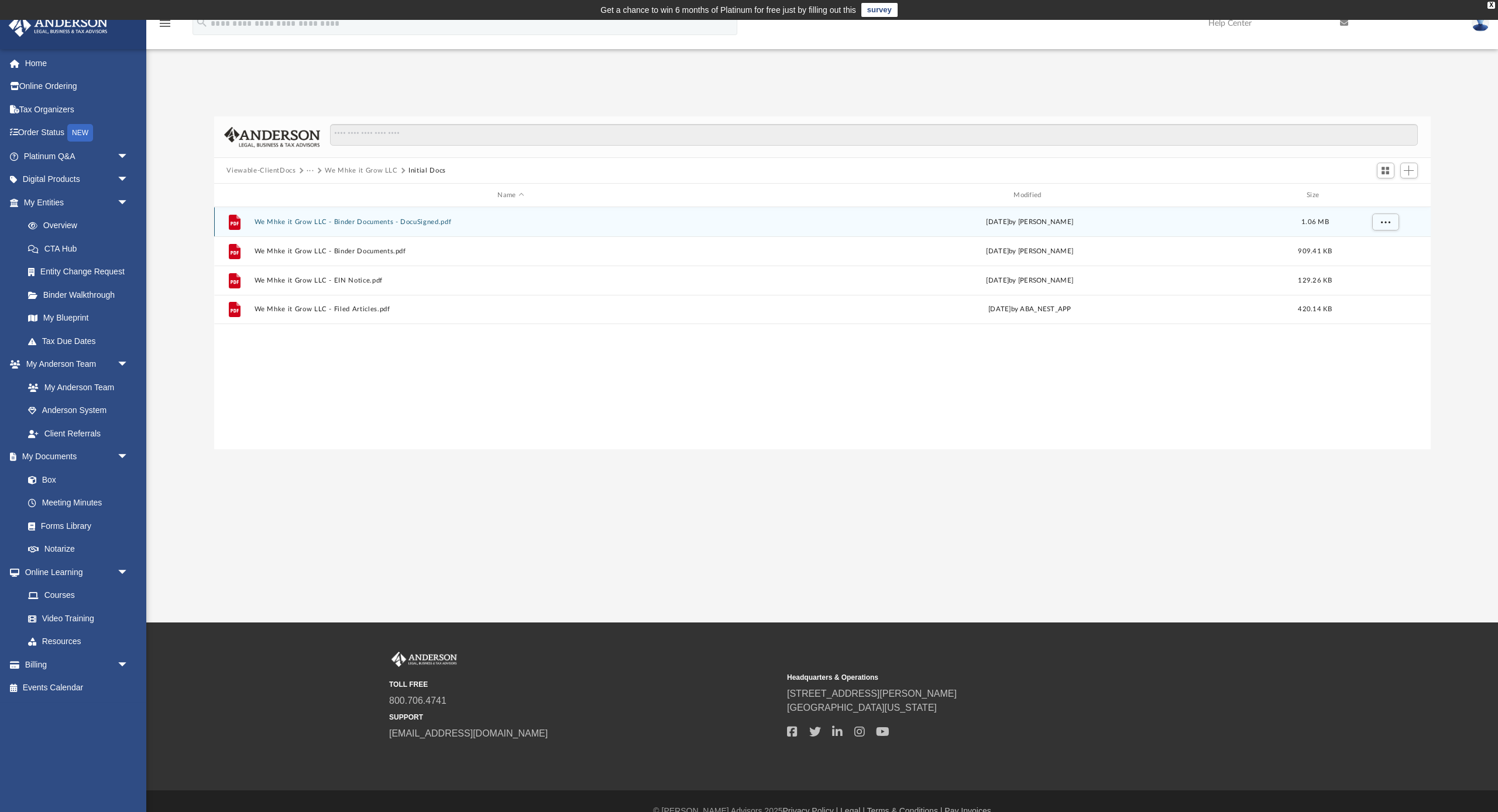
click at [355, 222] on button "We Mhke it Grow LLC - Binder Documents - DocuSigned.pdf" at bounding box center [511, 222] width 514 height 8
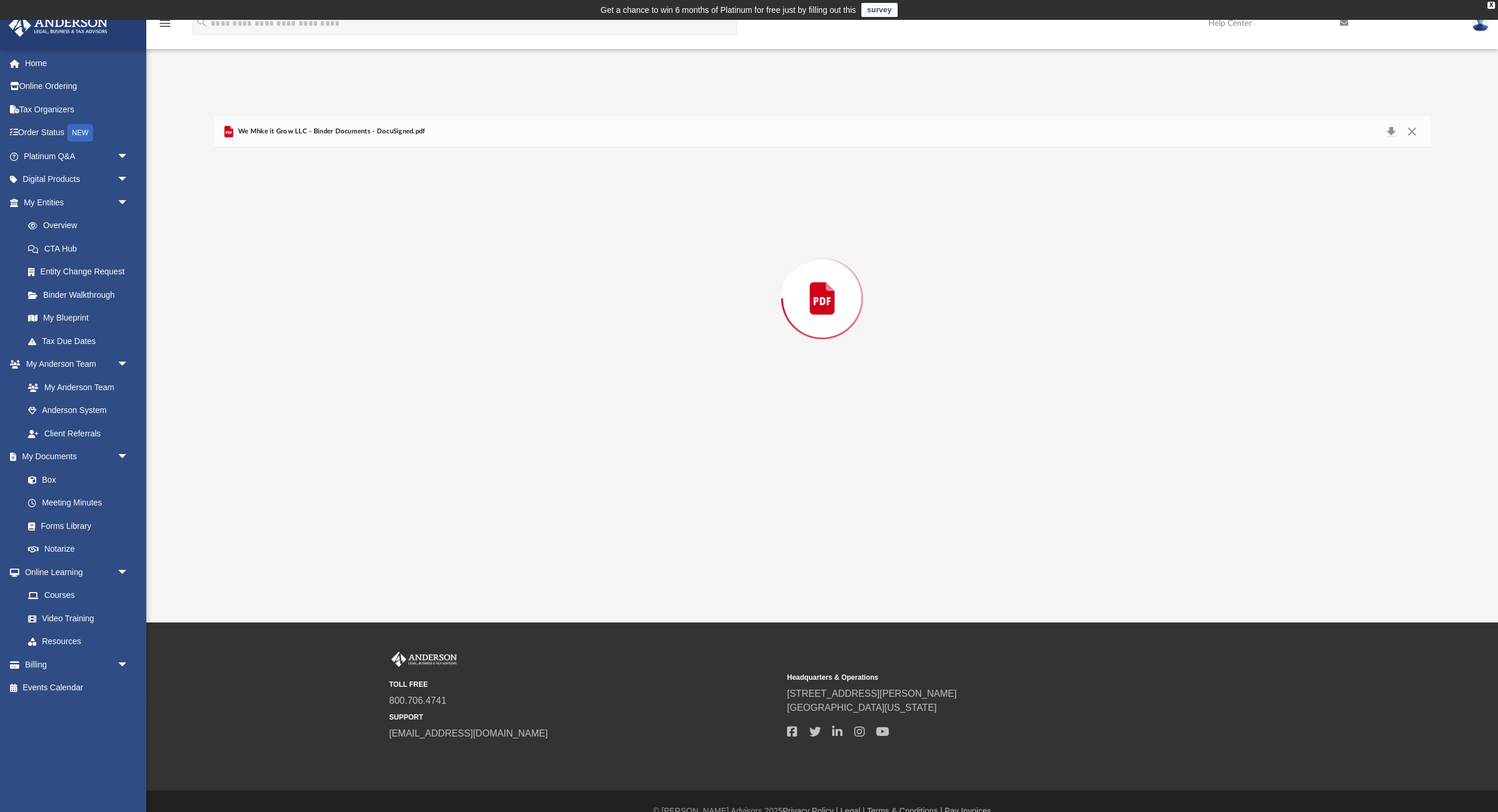
click at [355, 222] on div "Preview" at bounding box center [823, 298] width 1216 height 302
click at [784, 424] on button "File preview" at bounding box center [904, 421] width 26 height 26
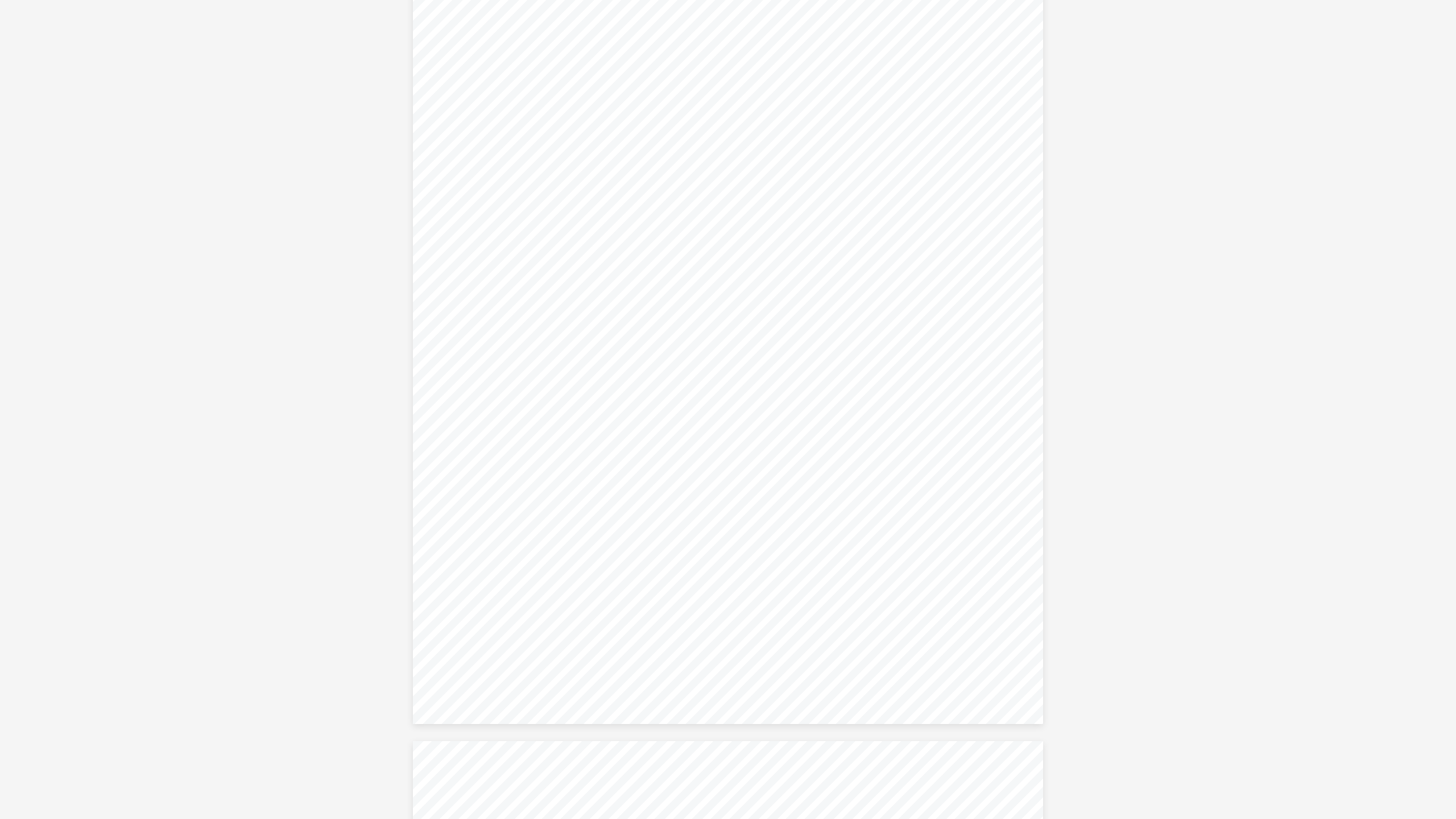
scroll to position [62566, 0]
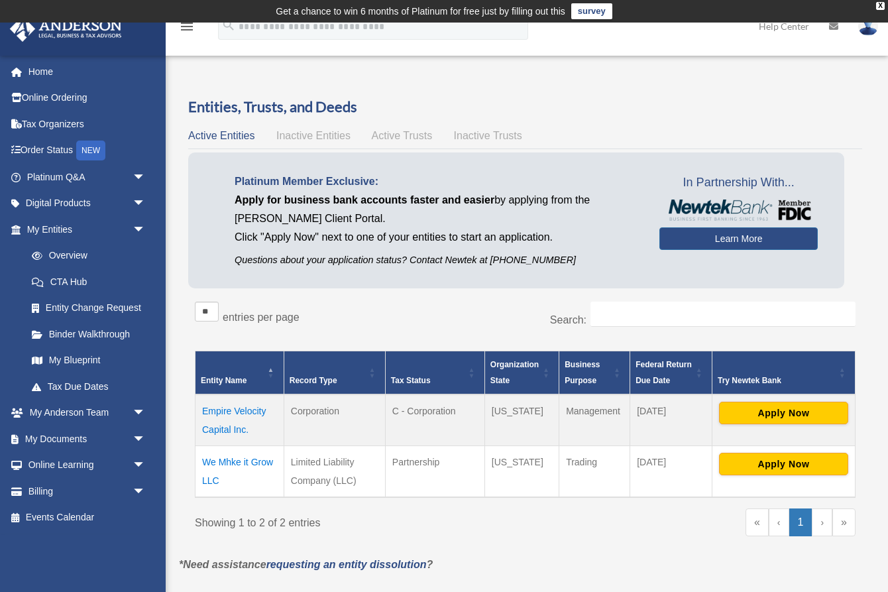
click at [241, 408] on td "Empire Velocity Capital Inc." at bounding box center [240, 420] width 89 height 52
click at [241, 408] on body "X Get a chance to win 6 months of Platinum for free just by filling out this su…" at bounding box center [444, 446] width 888 height 892
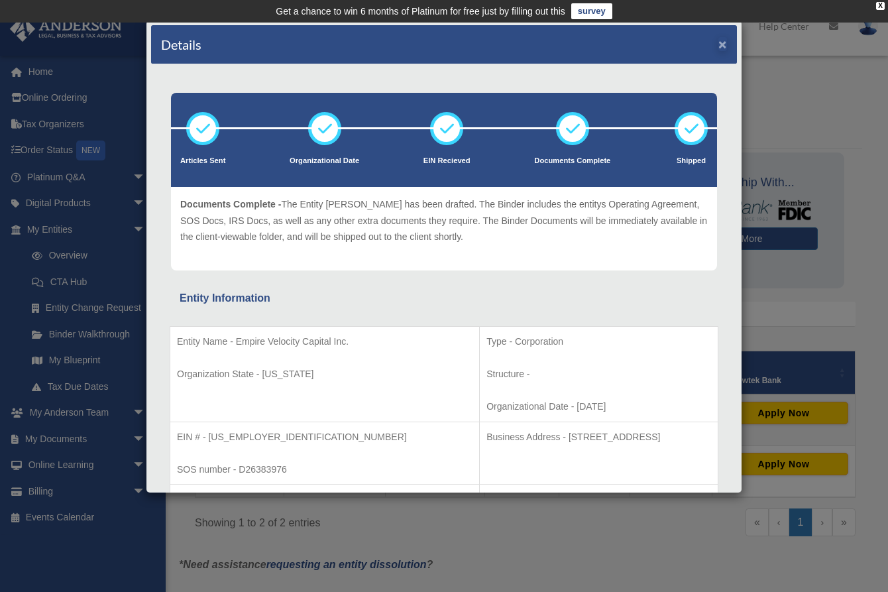
click at [720, 44] on button "×" at bounding box center [723, 44] width 9 height 14
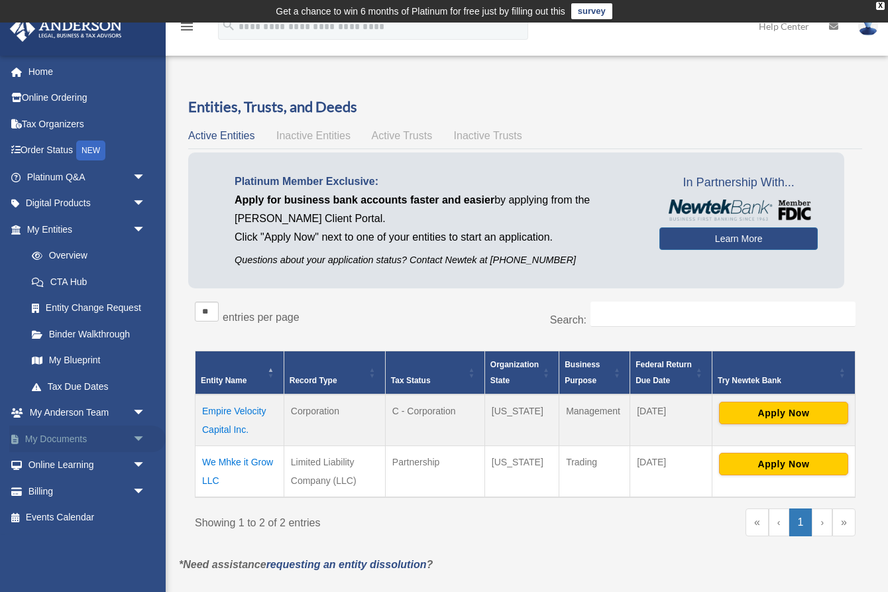
click at [79, 433] on link "My Documents arrow_drop_down" at bounding box center [87, 439] width 156 height 27
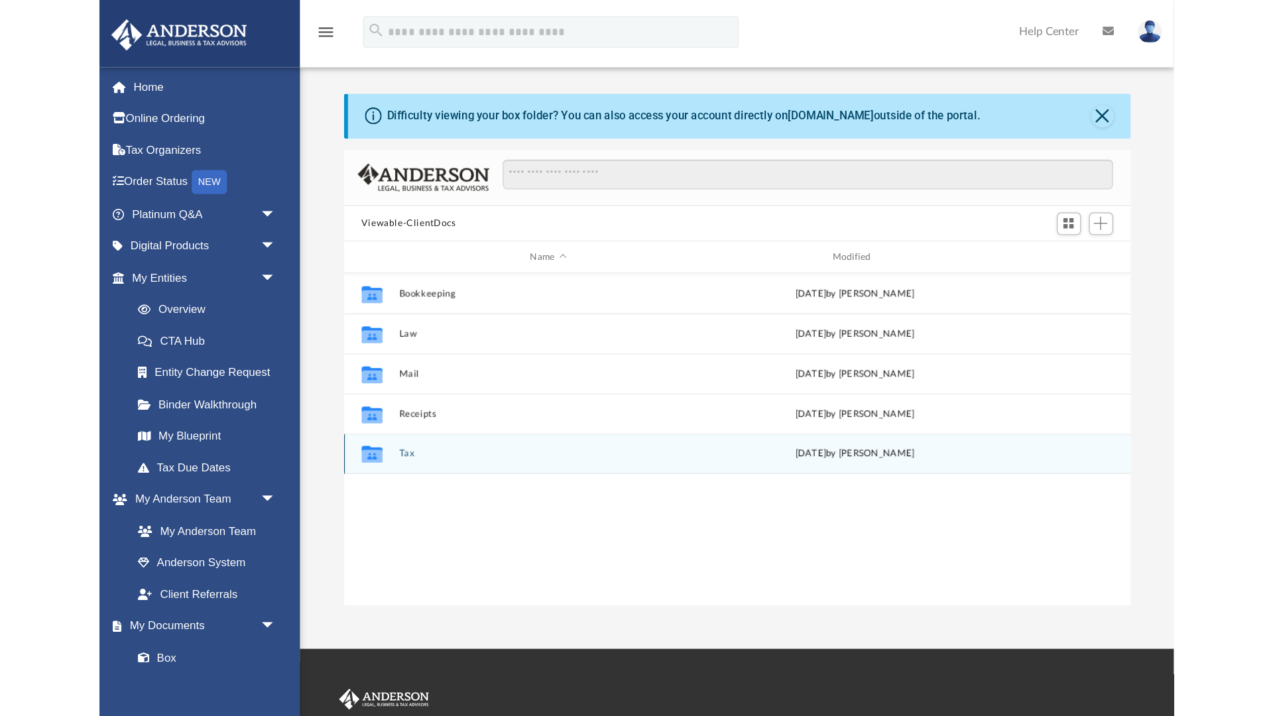
scroll to position [302, 650]
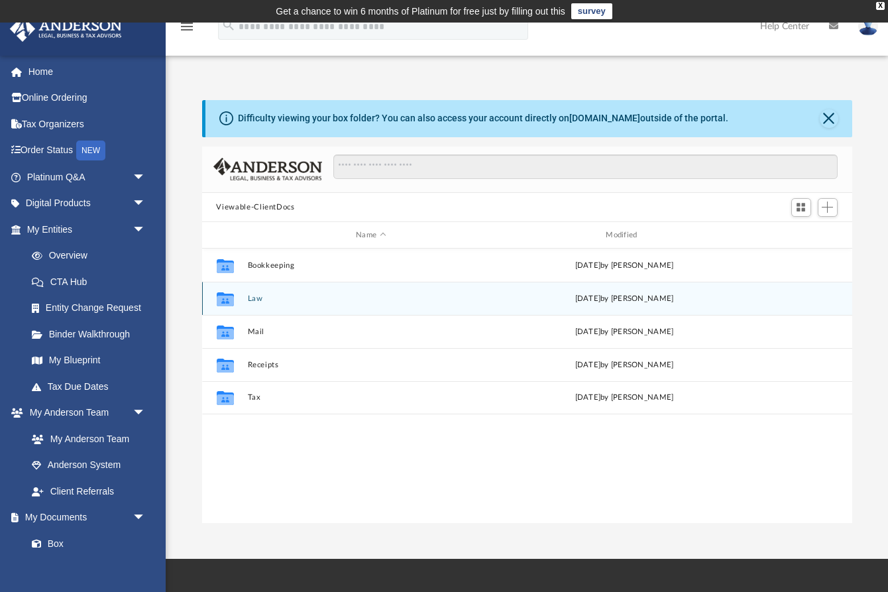
click at [256, 304] on div "Collaborated Folder Law Mon Sep 15 2025 by Caleb Nichols" at bounding box center [527, 298] width 650 height 33
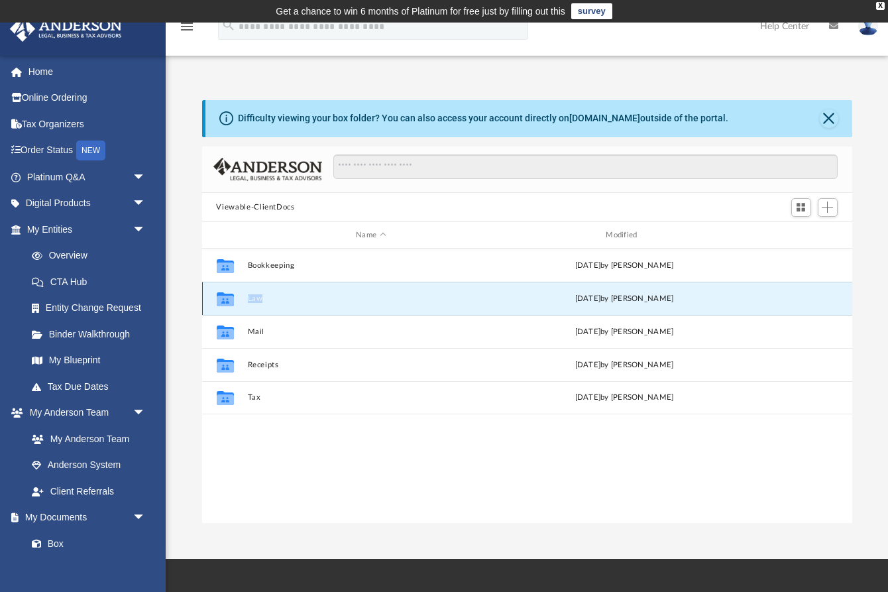
click at [256, 304] on div "Collaborated Folder Law Mon Sep 15 2025 by Caleb Nichols" at bounding box center [527, 298] width 650 height 33
click at [254, 301] on button "Law" at bounding box center [370, 298] width 247 height 9
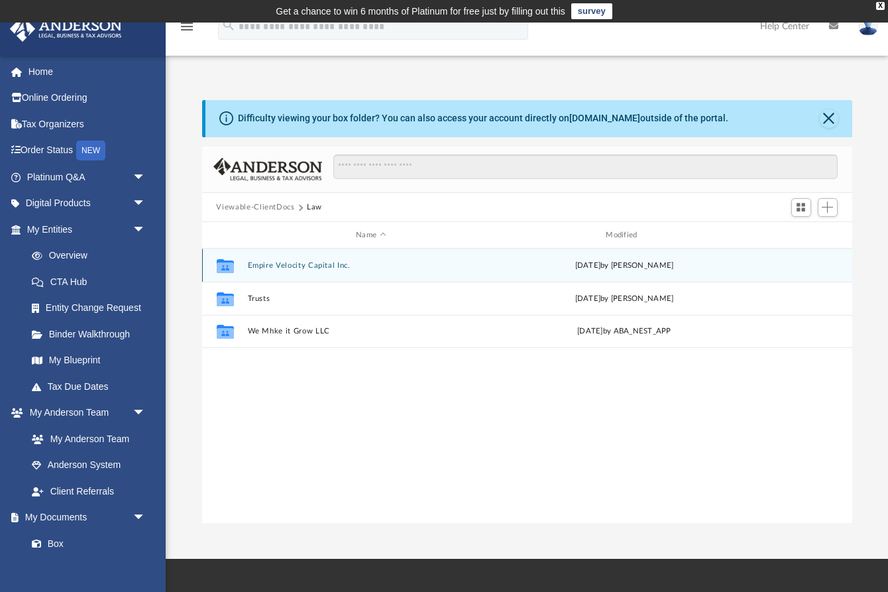
click at [289, 268] on button "Empire Velocity Capital Inc." at bounding box center [370, 265] width 247 height 9
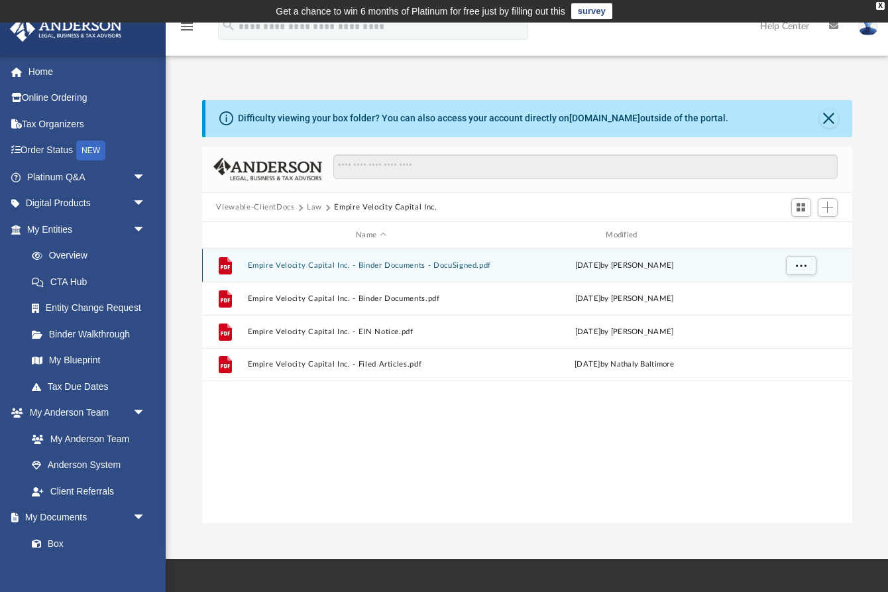
click at [299, 268] on button "Empire Velocity Capital Inc. - Binder Documents - DocuSigned.pdf" at bounding box center [370, 265] width 247 height 9
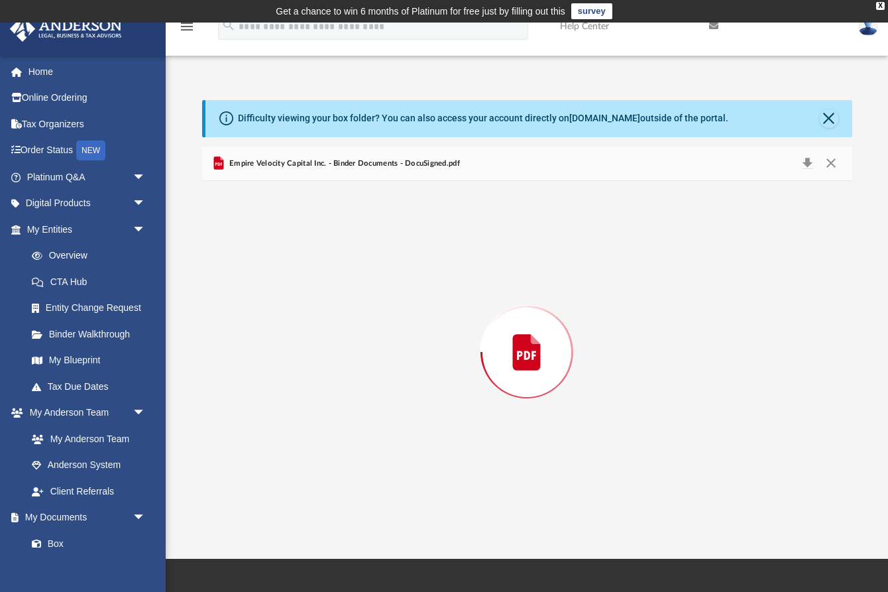
click at [299, 268] on div "Preview" at bounding box center [527, 352] width 650 height 342
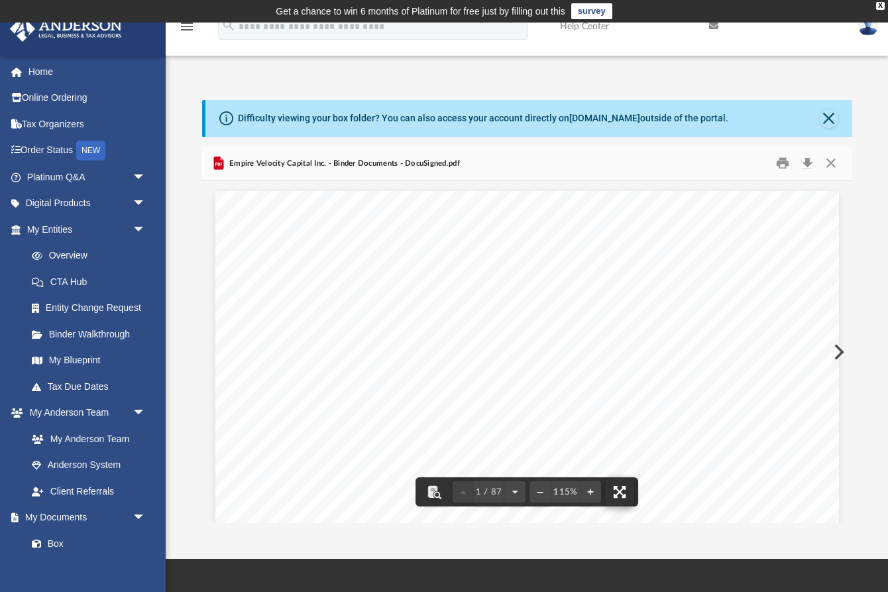
click at [619, 490] on button "File preview" at bounding box center [619, 491] width 29 height 29
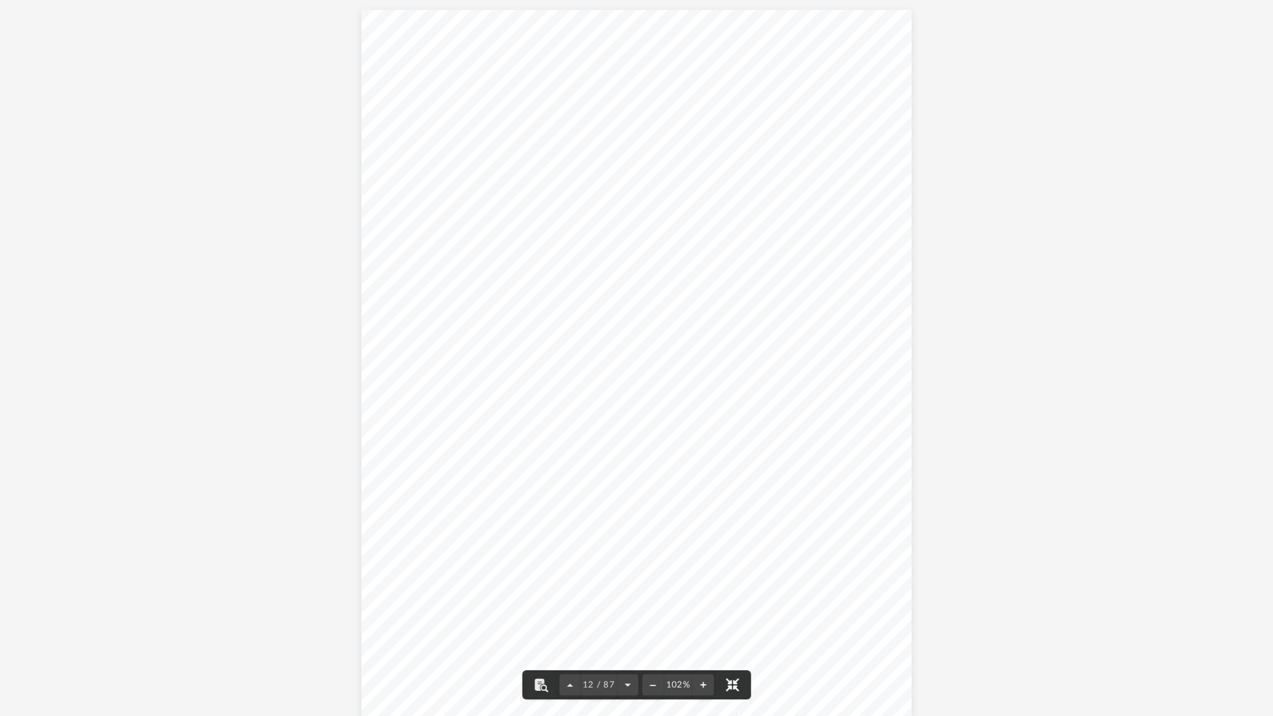
scroll to position [7325, 0]
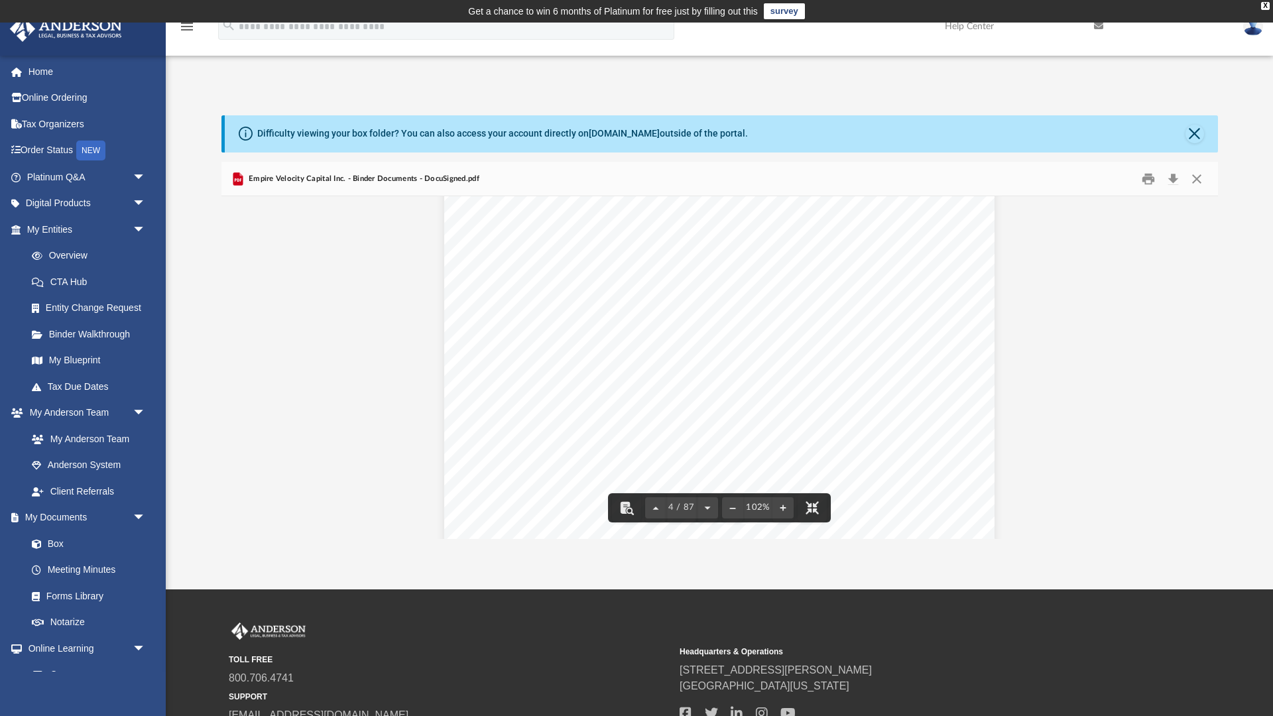
scroll to position [2291, 0]
